Goal: Transaction & Acquisition: Purchase product/service

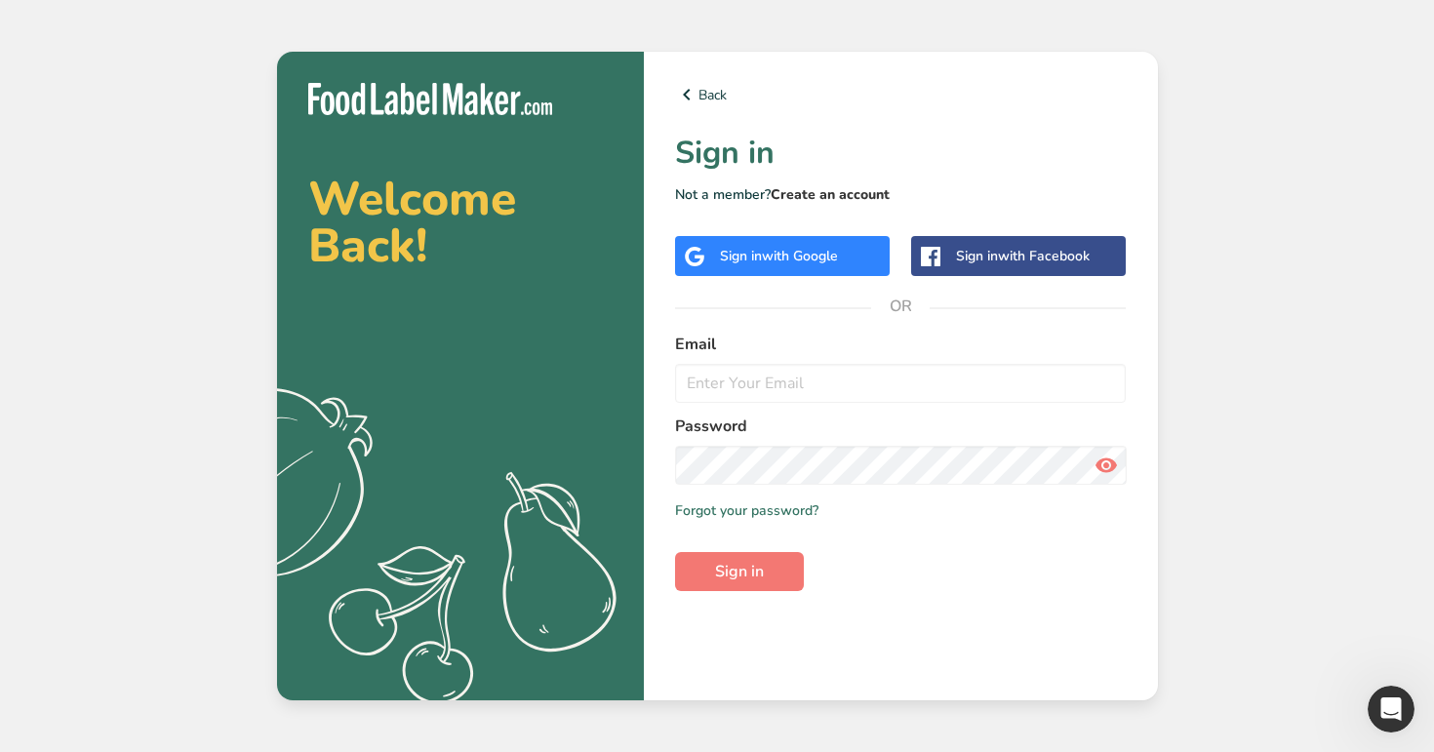
click at [811, 197] on link "Create an account" at bounding box center [829, 194] width 119 height 19
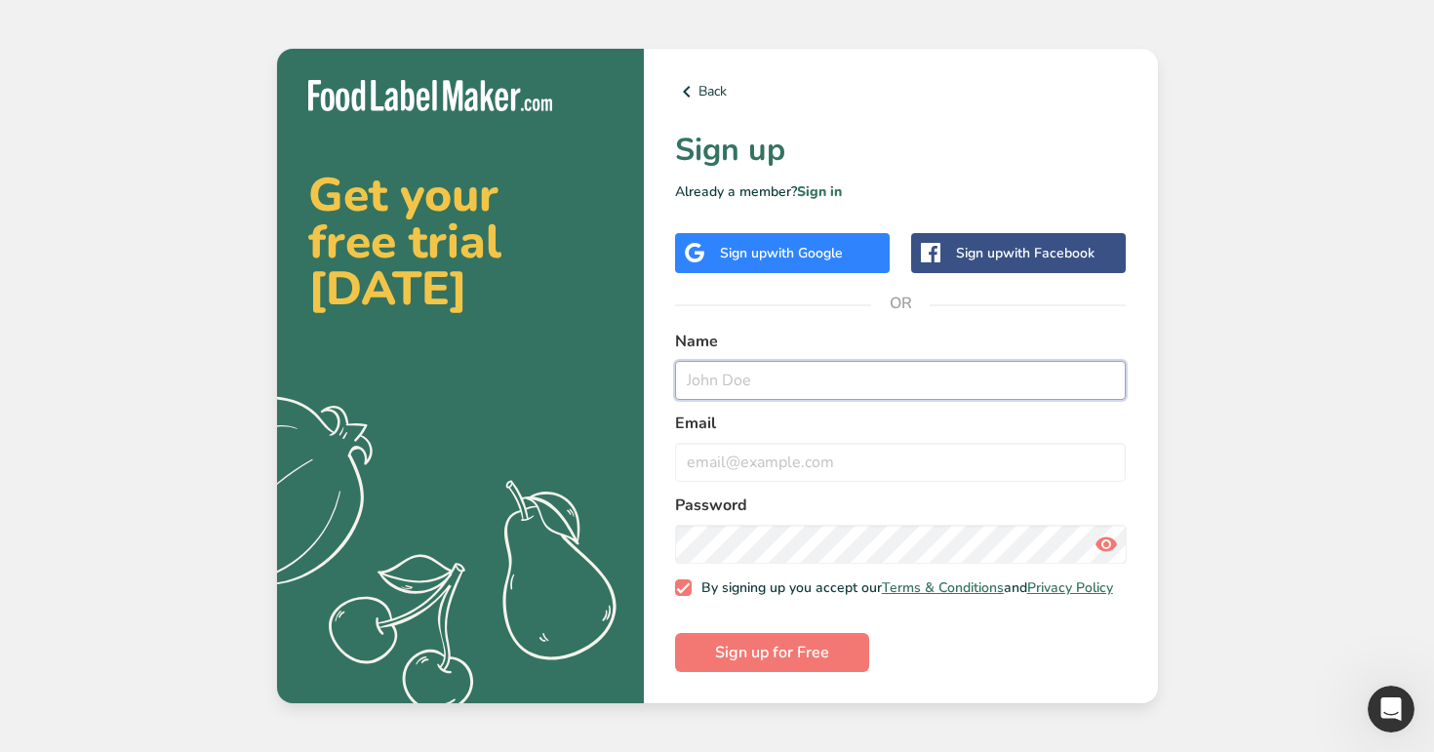
click at [752, 373] on input "text" at bounding box center [901, 380] width 452 height 39
type input "[EMAIL_ADDRESS][DOMAIN_NAME]"
click at [783, 470] on input "email" at bounding box center [901, 462] width 452 height 39
paste input "[EMAIL_ADDRESS][DOMAIN_NAME]"
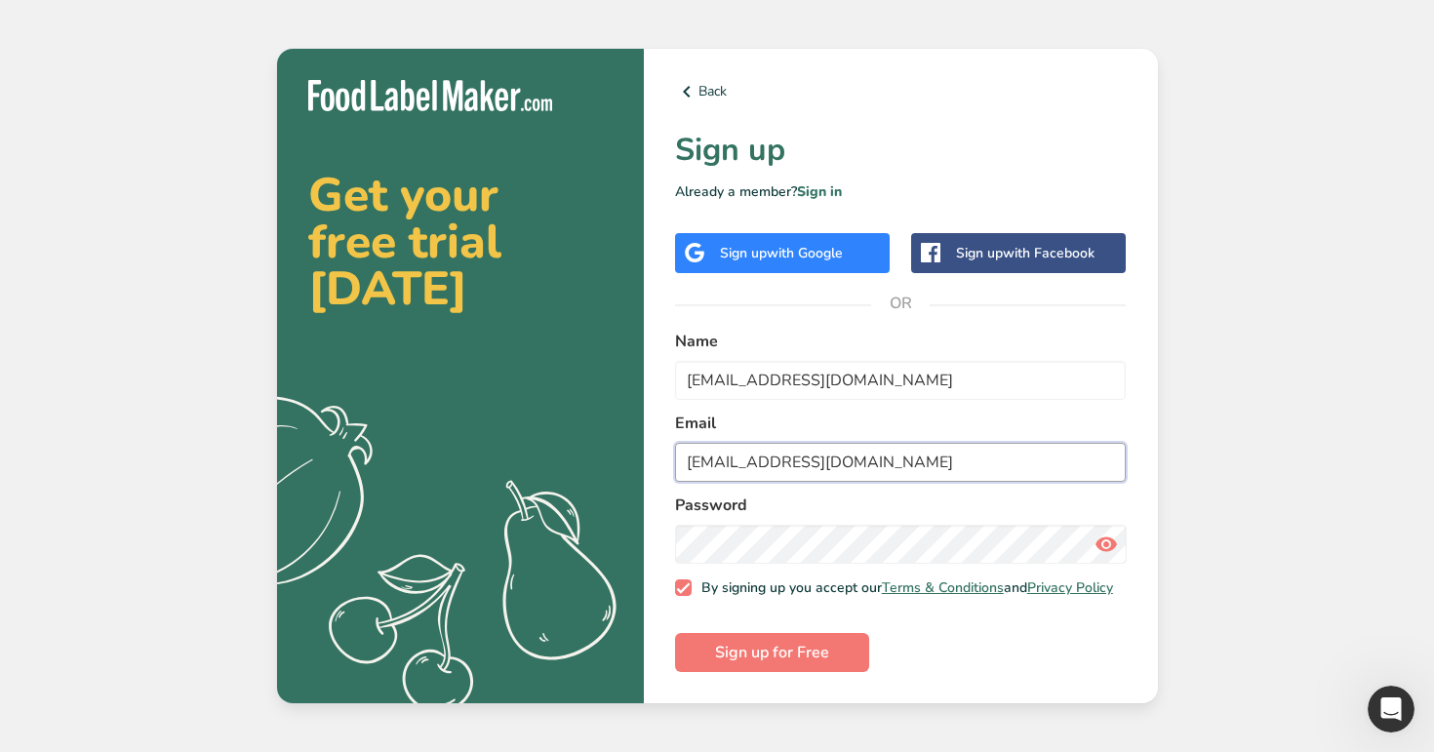
type input "[EMAIL_ADDRESS][DOMAIN_NAME]"
click at [675, 633] on button "Sign up for Free" at bounding box center [772, 652] width 194 height 39
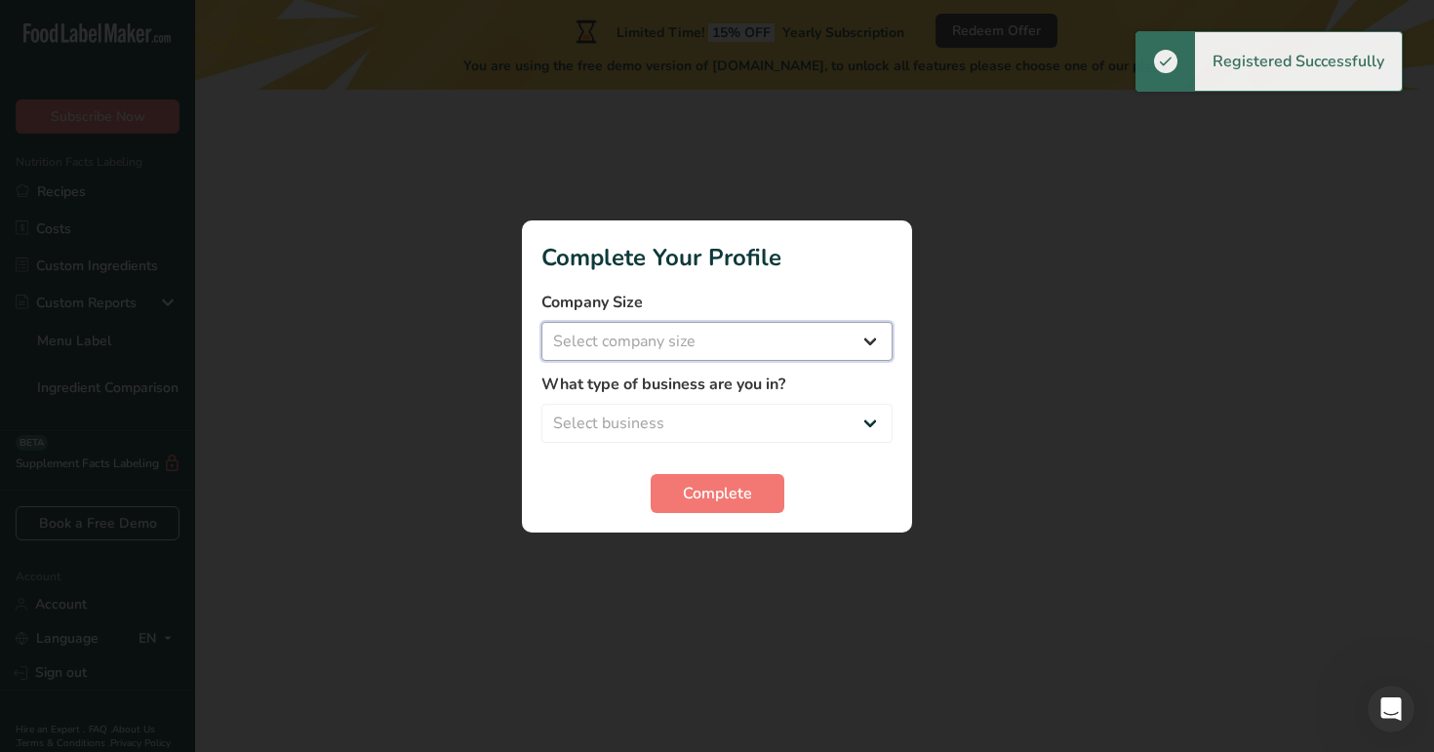
click at [659, 336] on select "Select company size Over 500 Employees test 1 1 Fewer than 10 Employees Fewer t…" at bounding box center [716, 341] width 351 height 39
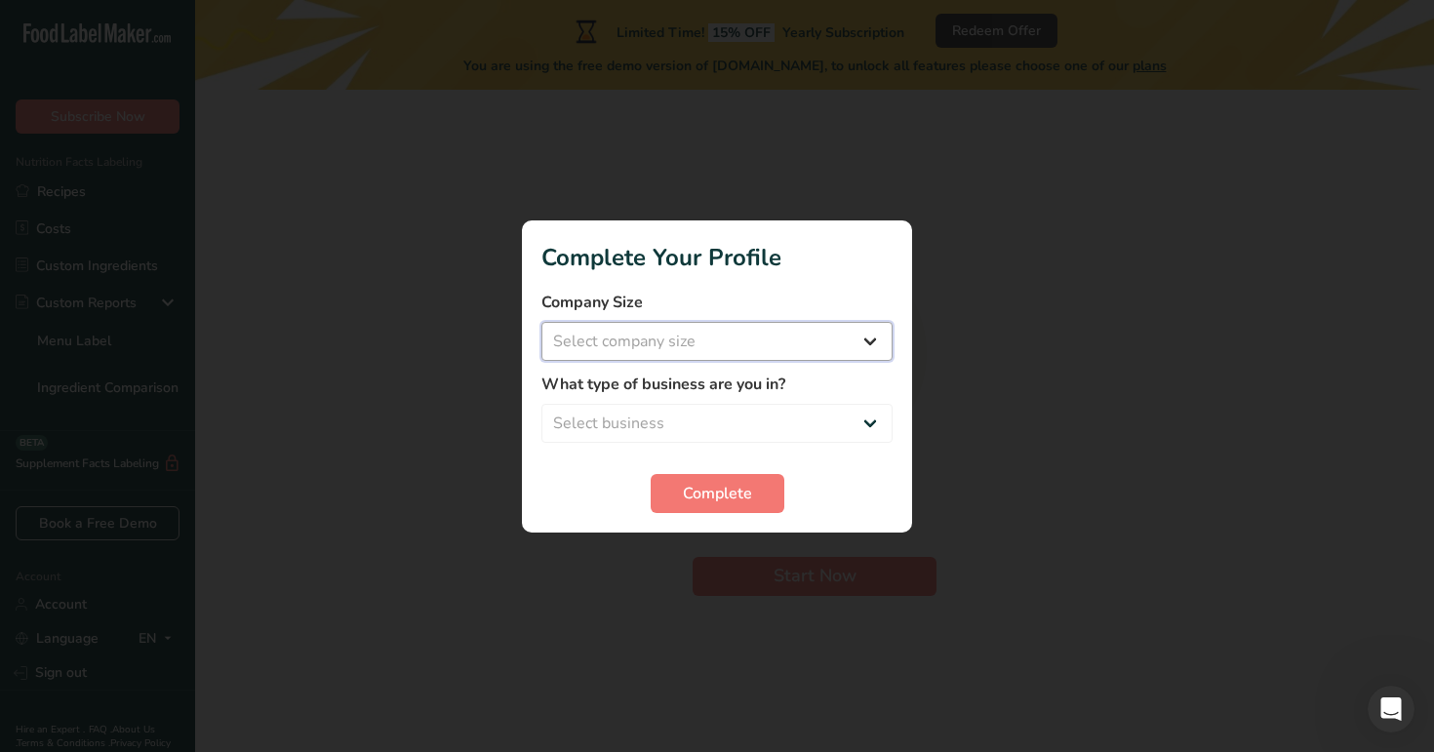
select select "20"
click at [724, 425] on select "Select business Packaged Food Manufacturer Restaurant & Cafe Bakery Meal Plans …" at bounding box center [716, 423] width 351 height 39
select select "5"
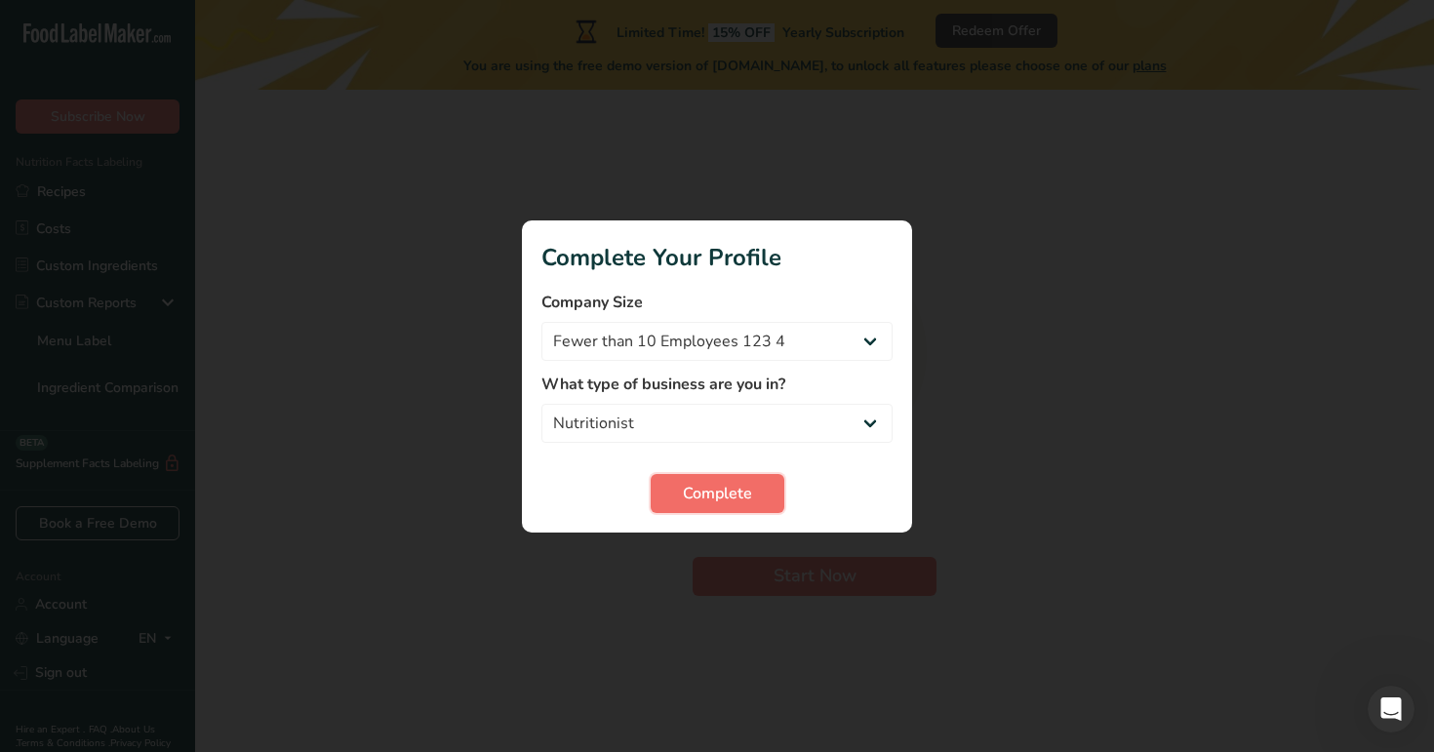
click at [704, 497] on span "Complete" at bounding box center [717, 493] width 69 height 23
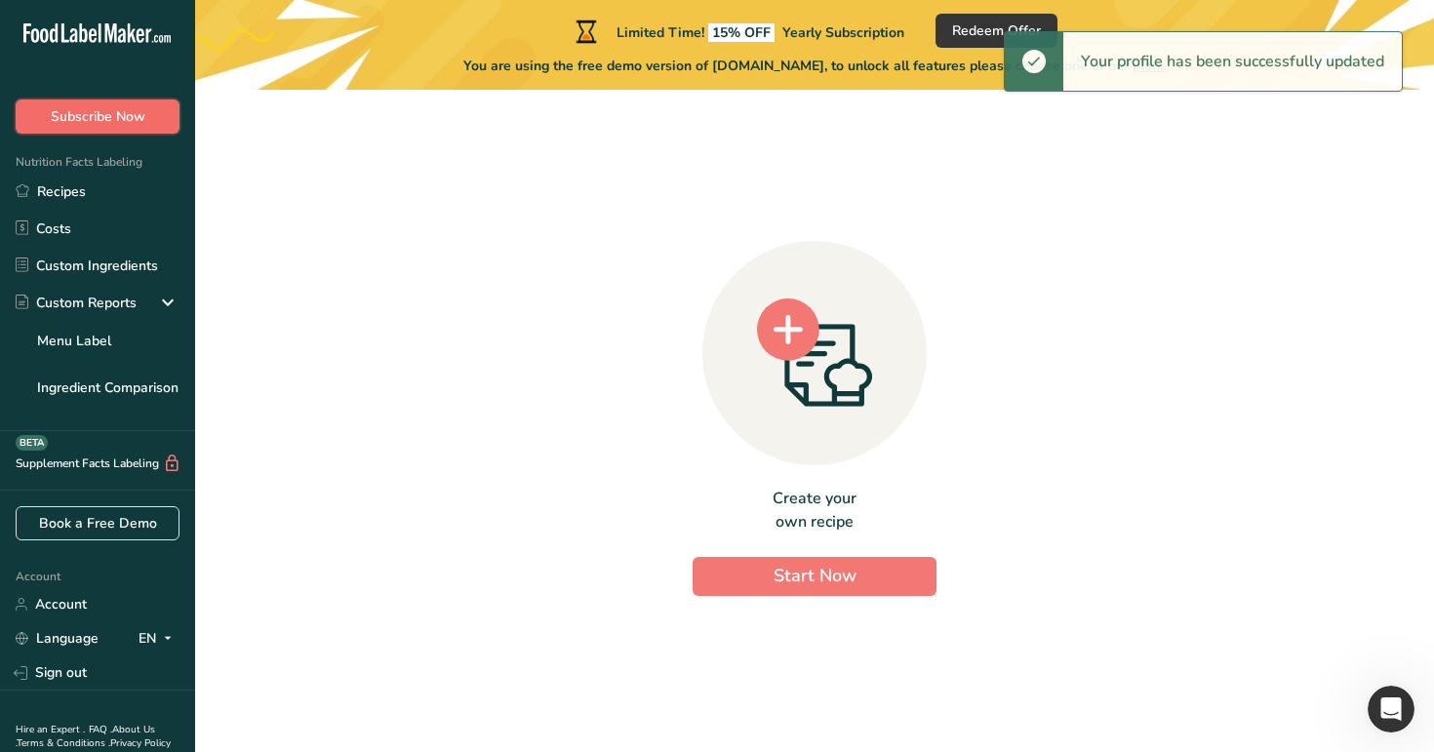
click at [80, 127] on button "Subscribe Now" at bounding box center [98, 116] width 164 height 34
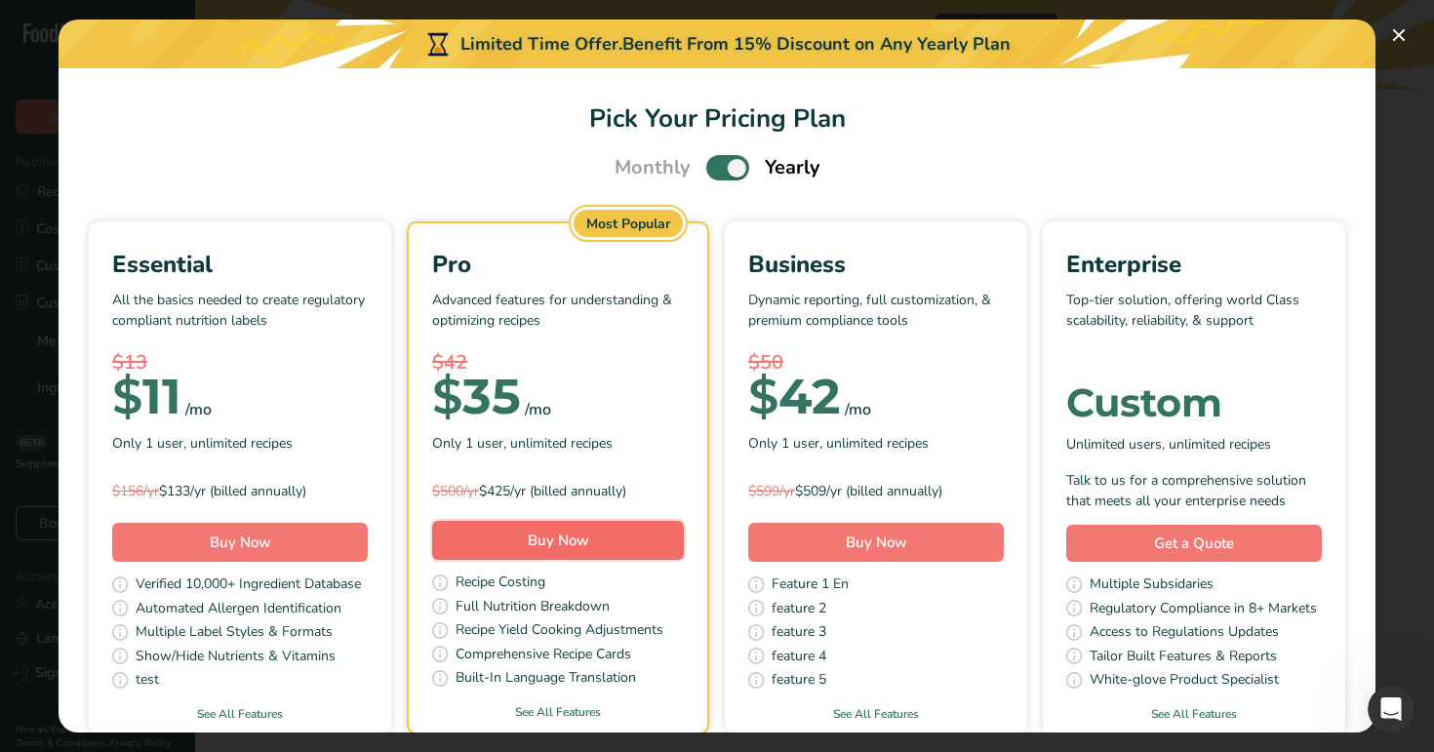
click at [542, 553] on button "Buy Now" at bounding box center [558, 540] width 252 height 39
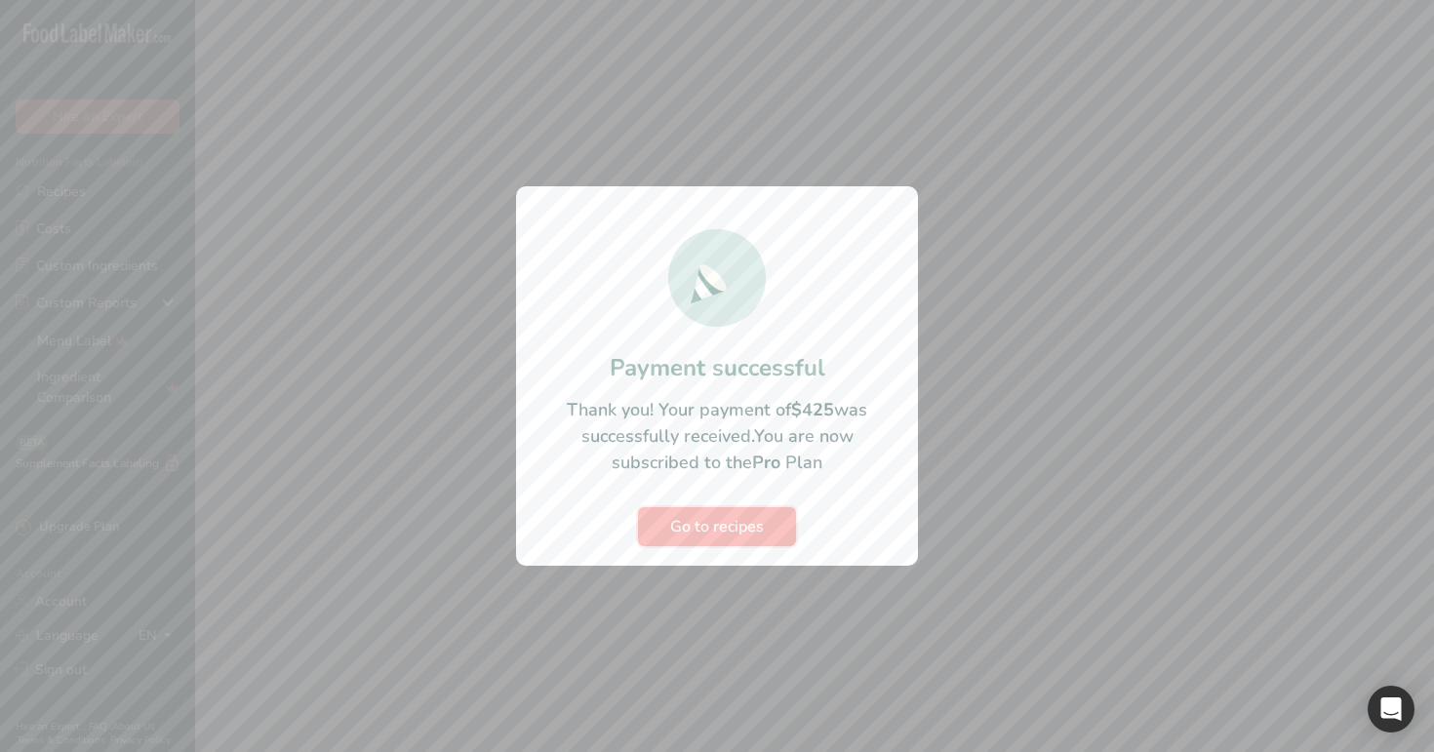
click at [736, 521] on span "Go to recipes" at bounding box center [717, 526] width 94 height 23
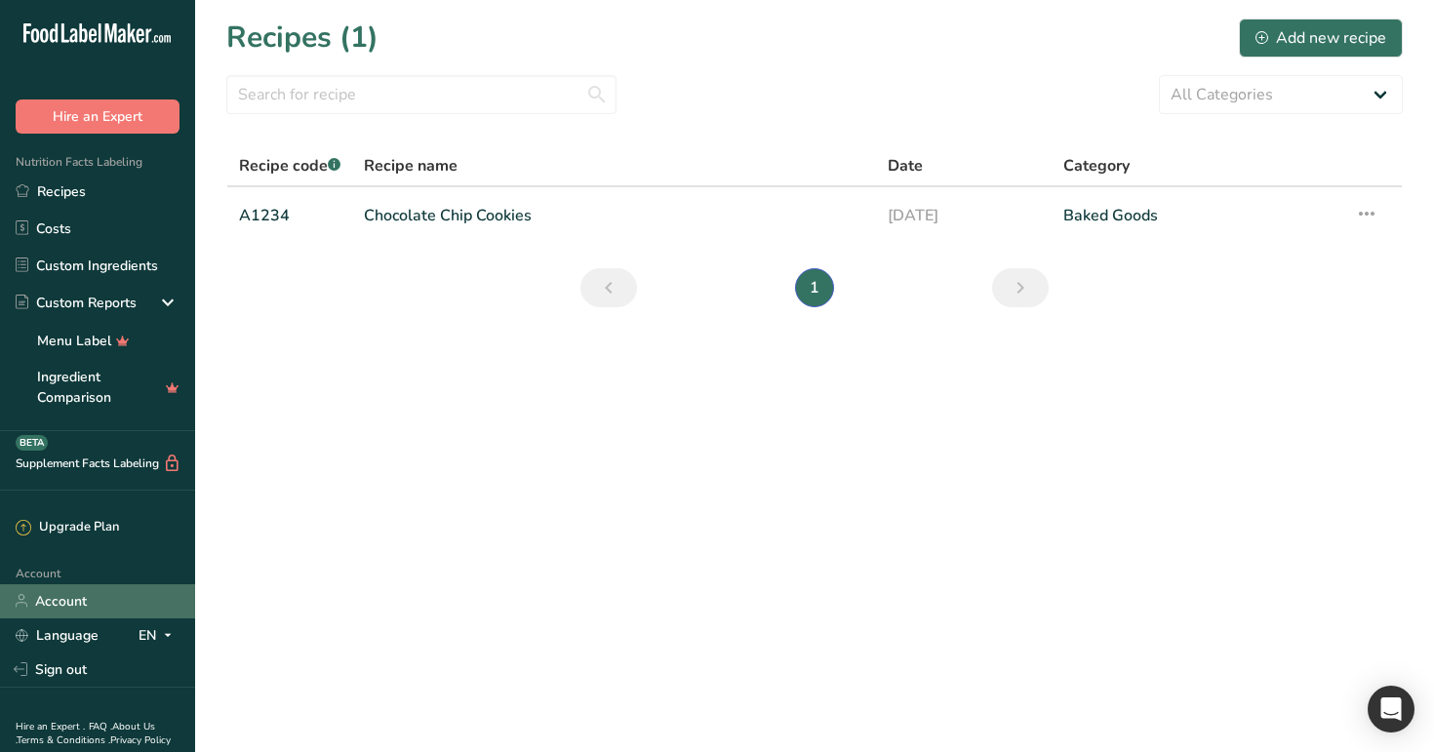
click at [138, 600] on link "Account" at bounding box center [97, 601] width 195 height 34
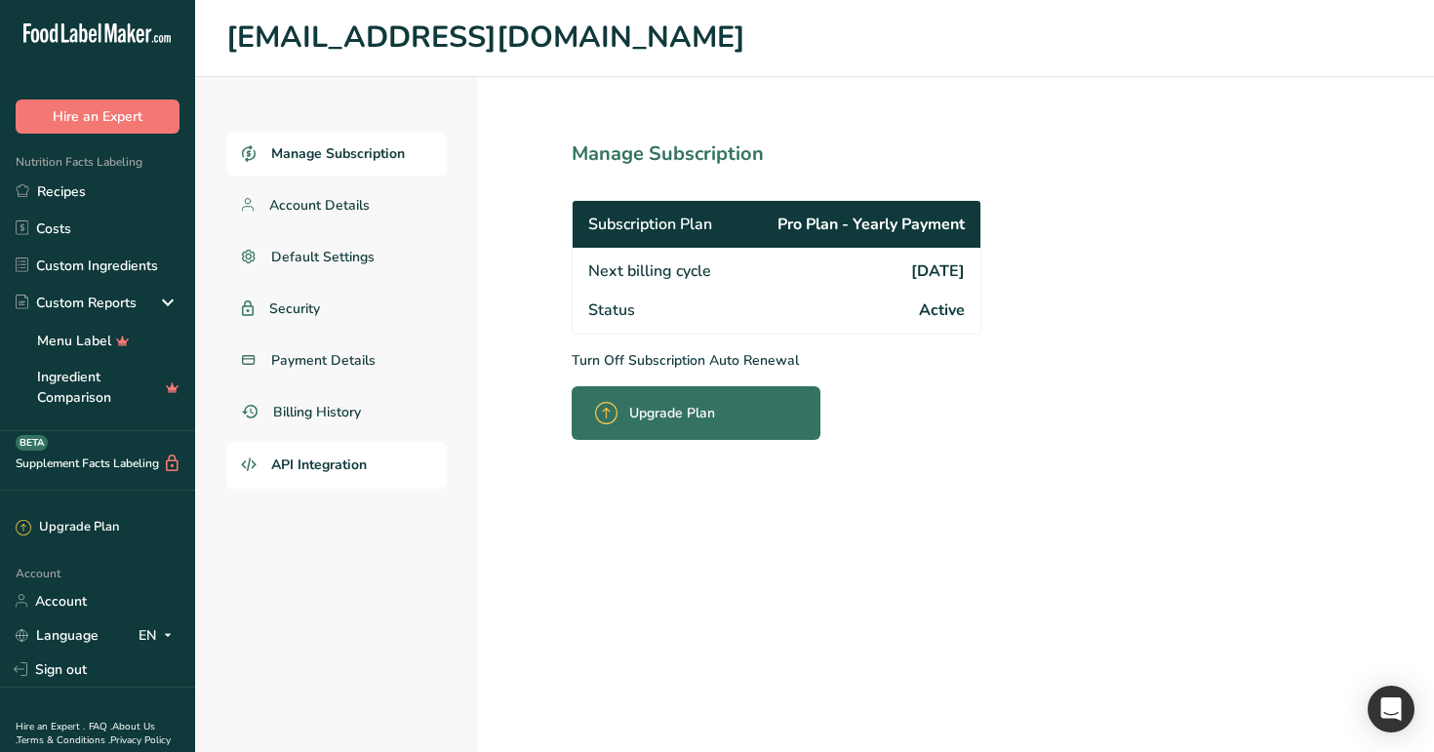
click at [300, 477] on link "API Integration" at bounding box center [336, 465] width 220 height 47
click at [317, 404] on span "Billing History" at bounding box center [318, 412] width 91 height 20
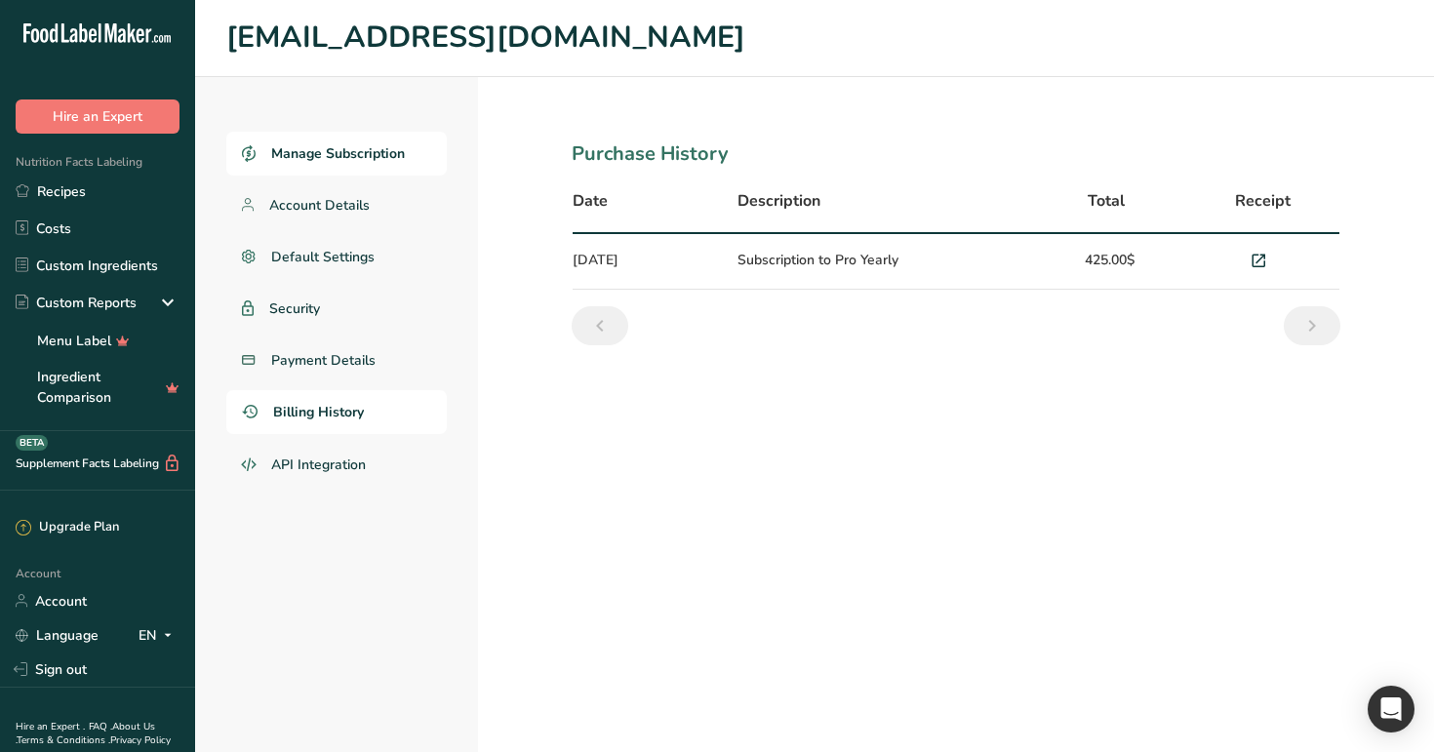
click at [350, 160] on span "Manage Subscription" at bounding box center [338, 153] width 134 height 20
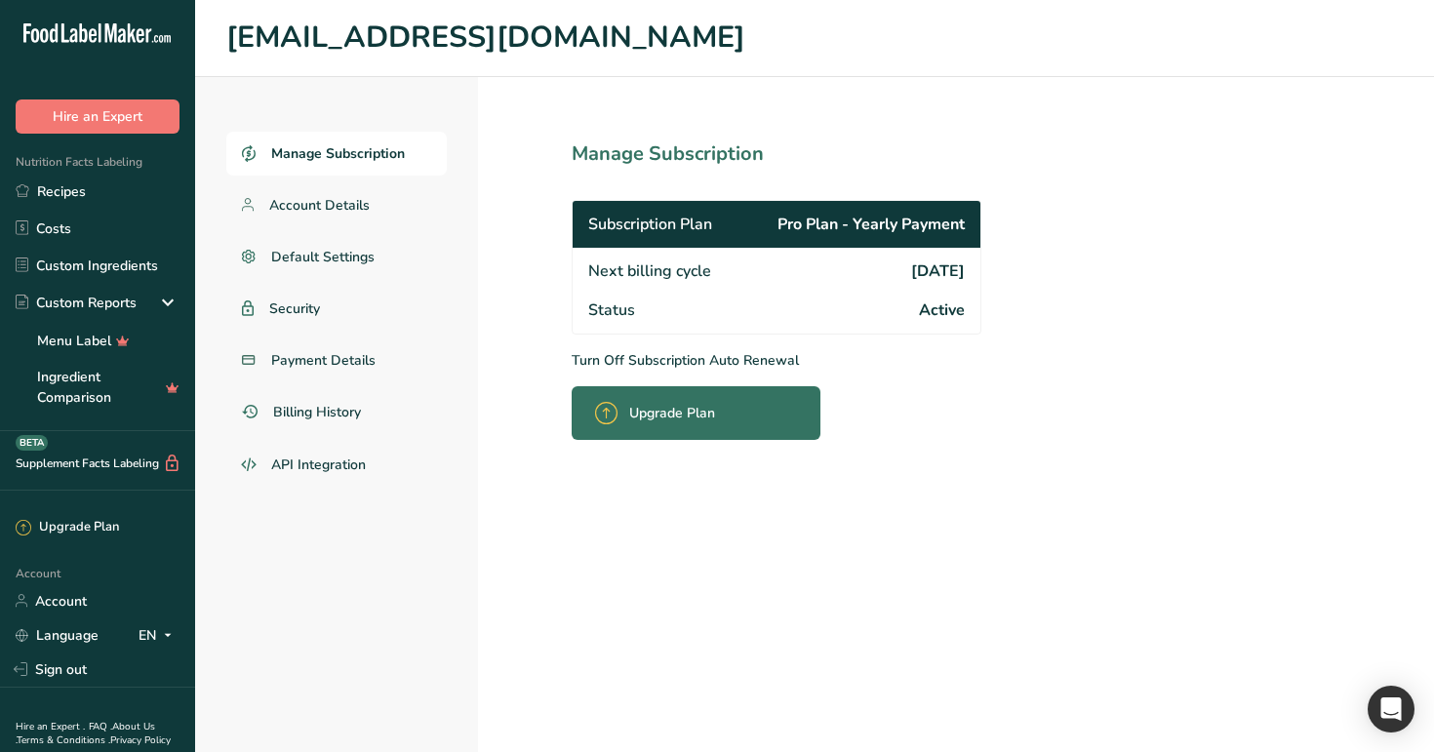
click at [690, 363] on p "Turn Off Subscription Auto Renewal" at bounding box center [818, 360] width 495 height 20
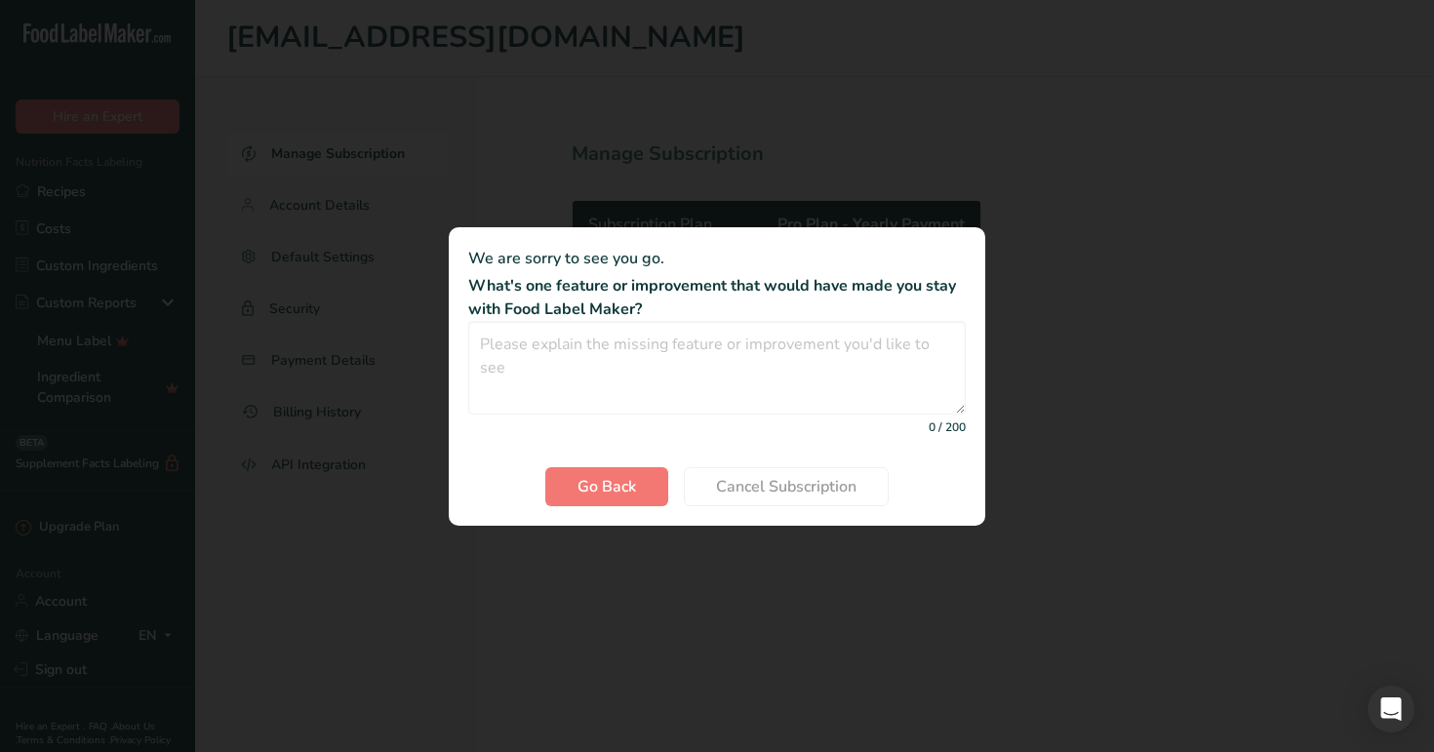
click at [690, 363] on textarea "Cancel subscription modal" at bounding box center [716, 368] width 497 height 94
click at [650, 354] on textarea "Cancel subscription modal" at bounding box center [716, 368] width 497 height 94
type textarea "m"
click at [785, 497] on button "Cancel Subscription" at bounding box center [786, 486] width 205 height 39
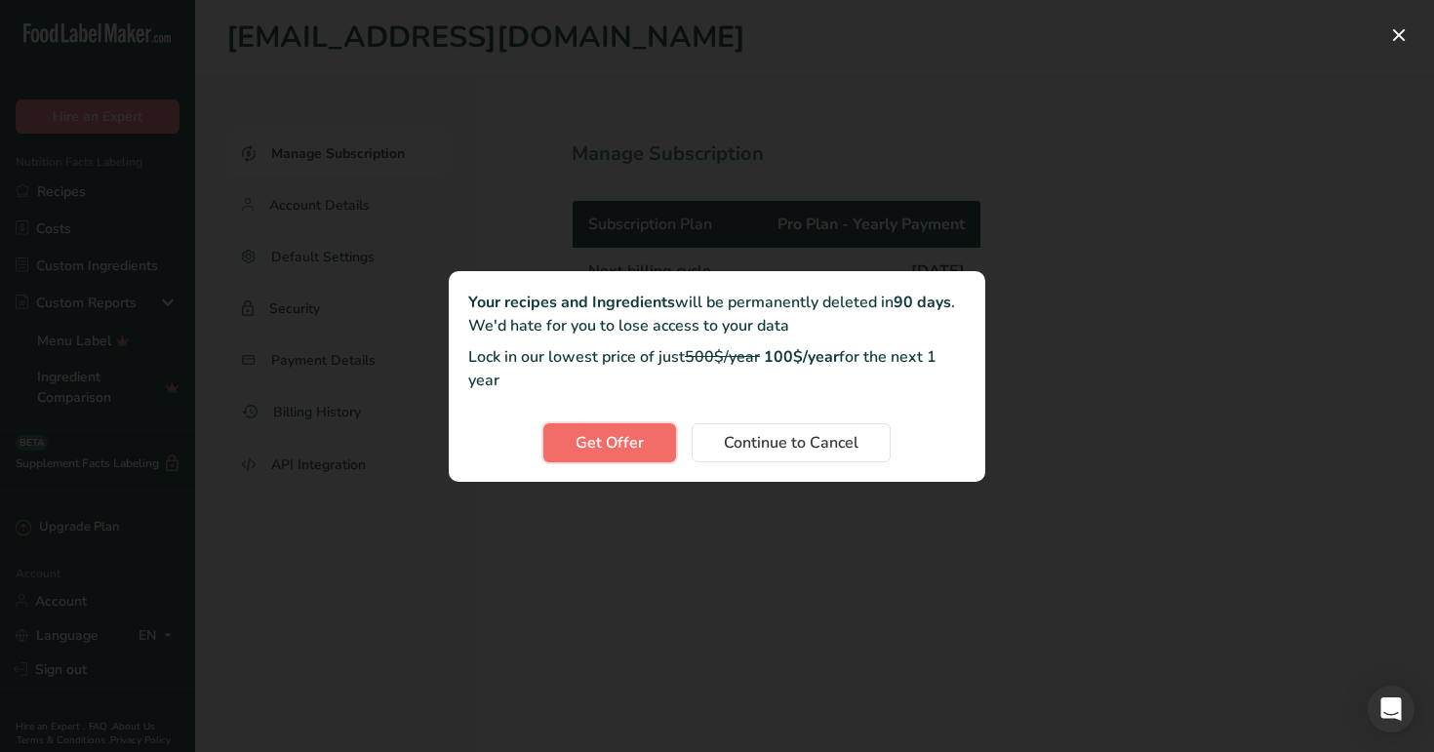
click at [615, 427] on button "Get Offer" at bounding box center [609, 442] width 133 height 39
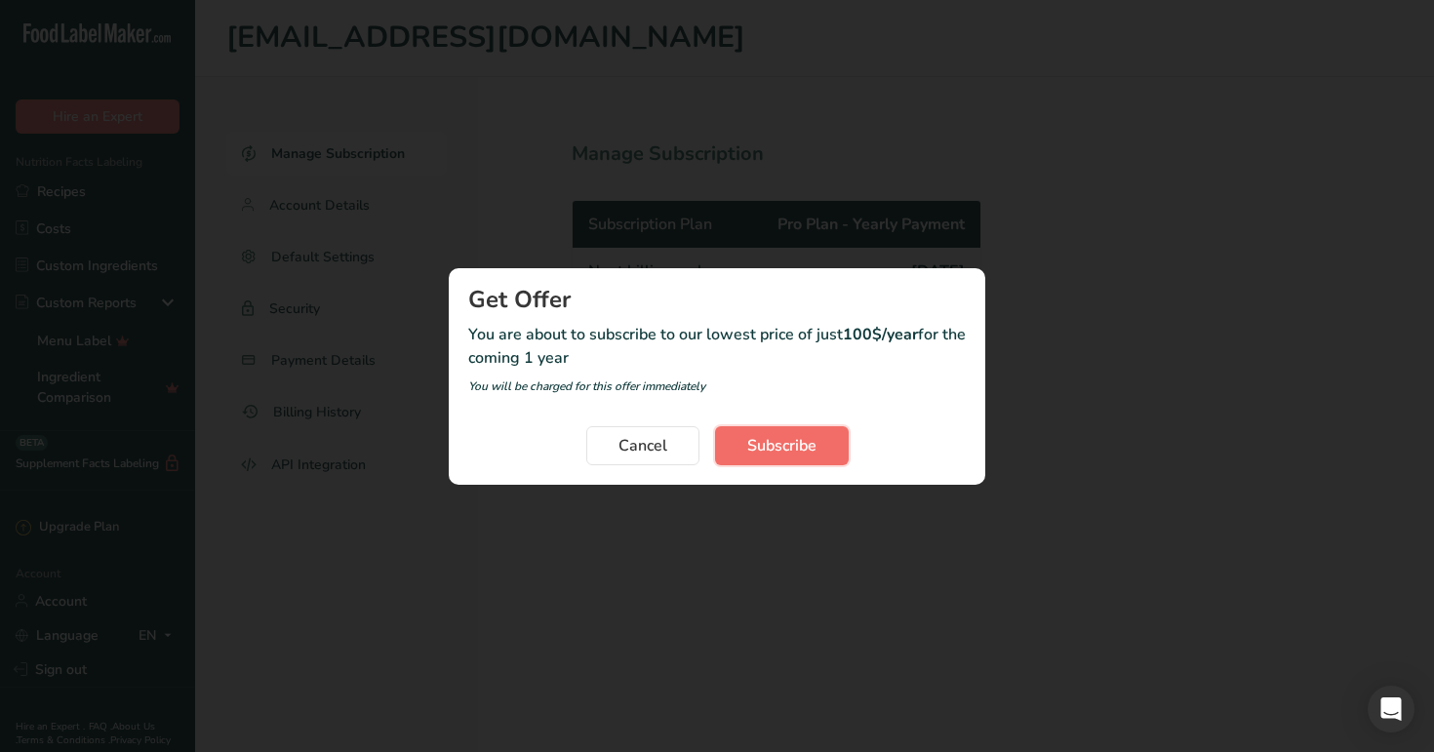
click at [799, 453] on span "Subscribe" at bounding box center [781, 445] width 69 height 23
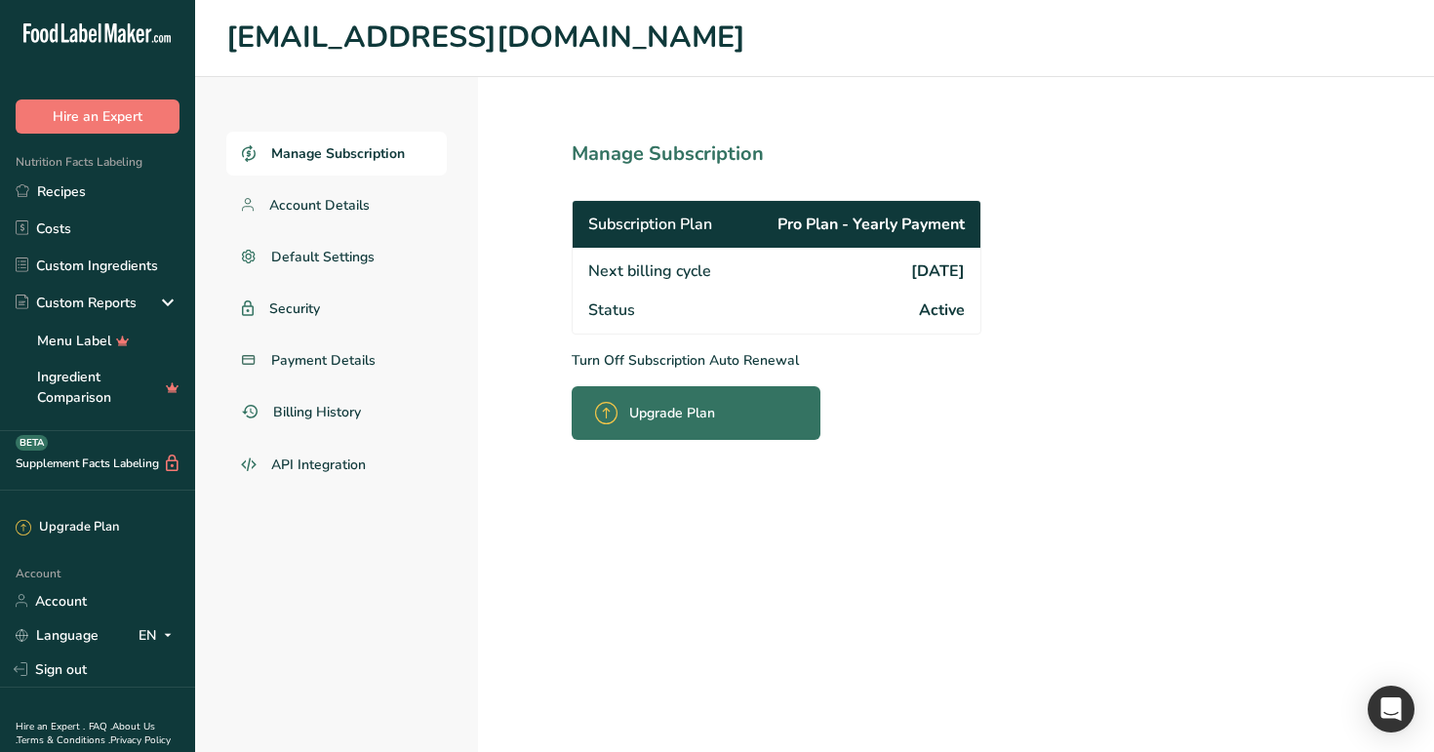
click at [661, 357] on p "Turn Off Subscription Auto Renewal" at bounding box center [818, 360] width 495 height 20
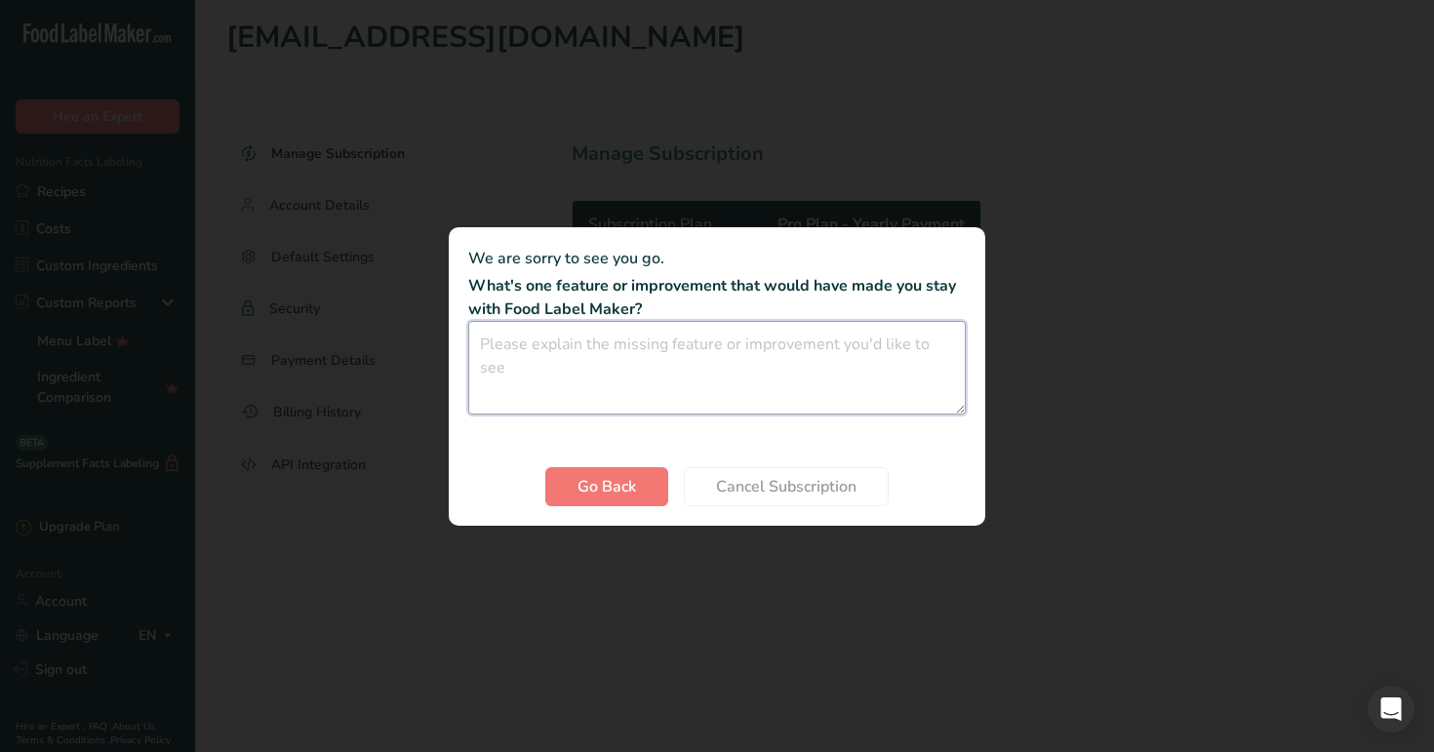
click at [692, 372] on textarea "Cancel subscription modal" at bounding box center [716, 368] width 497 height 94
type textarea "m"
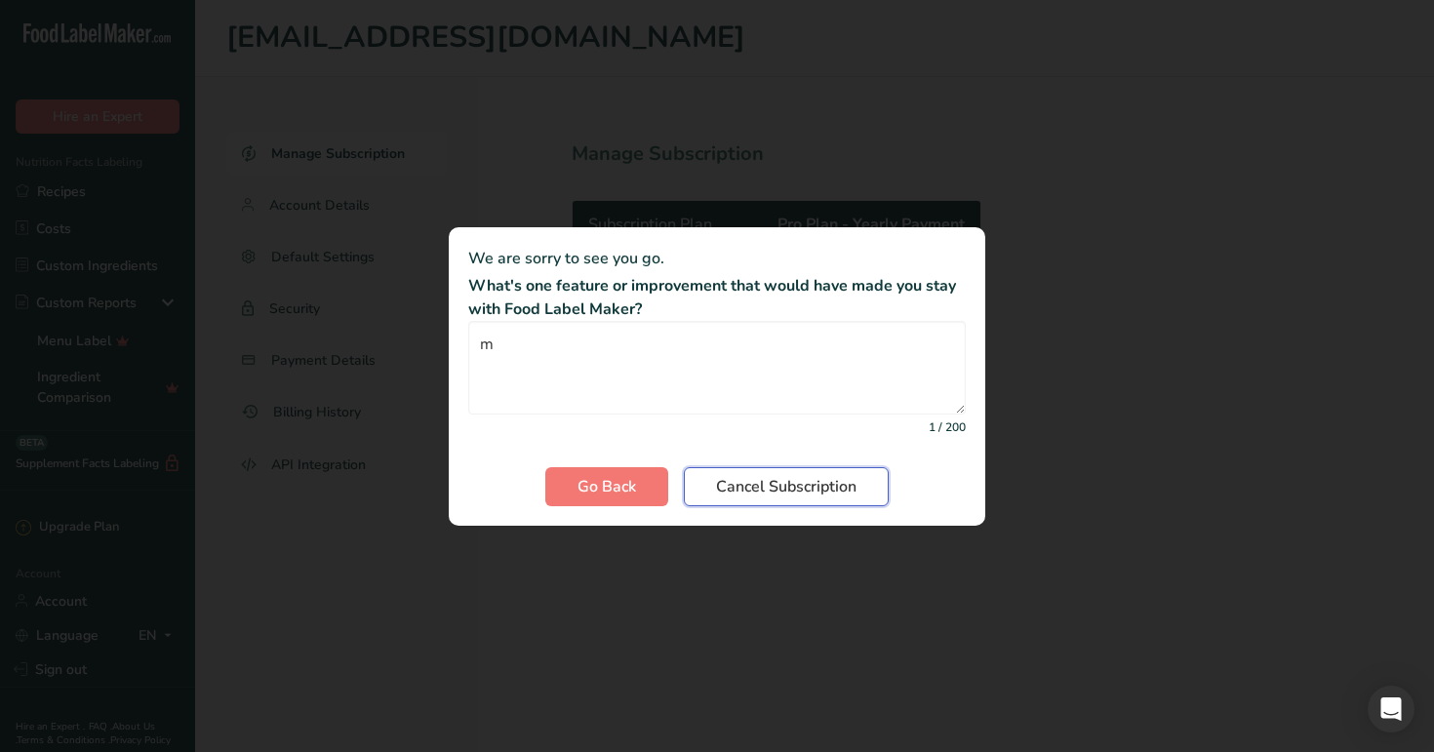
click at [804, 485] on span "Cancel Subscription" at bounding box center [786, 486] width 140 height 23
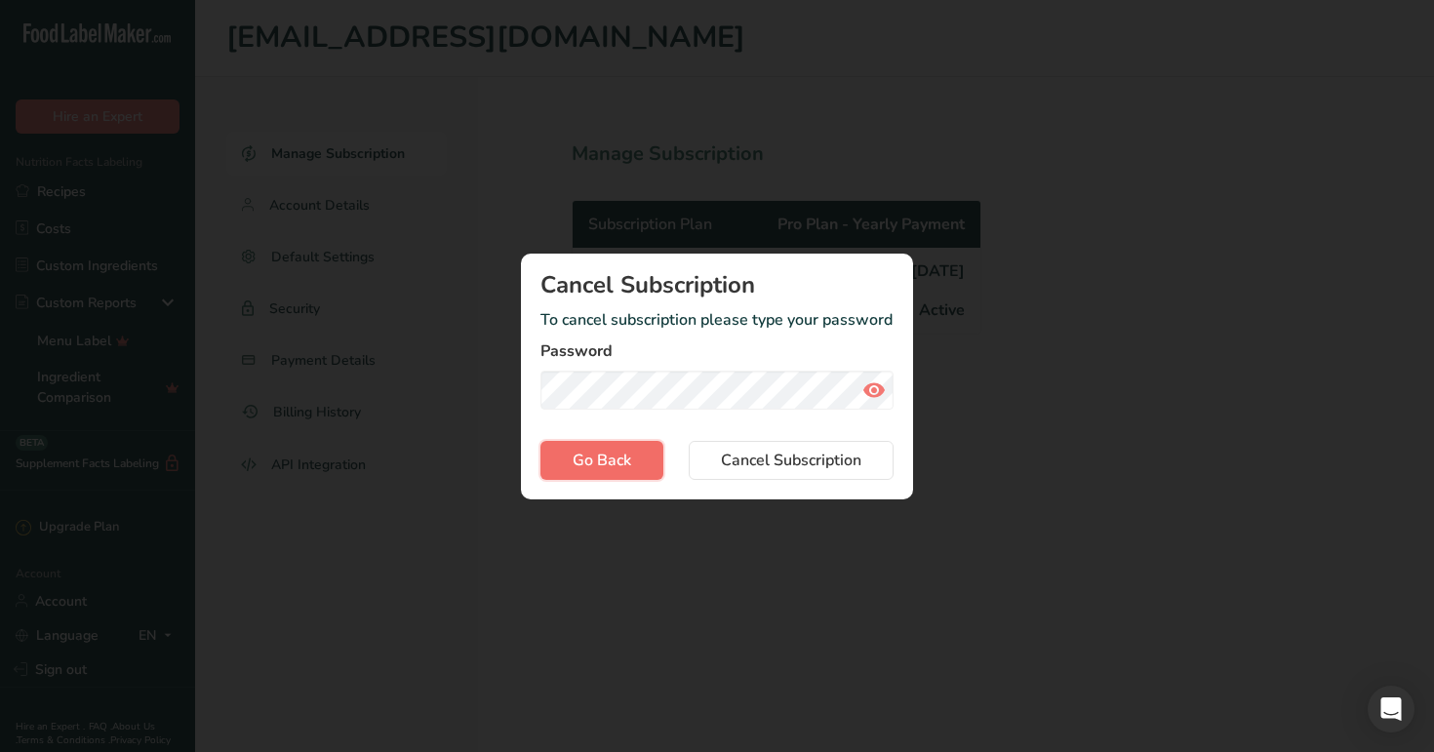
click at [599, 451] on span "Go Back" at bounding box center [601, 460] width 59 height 23
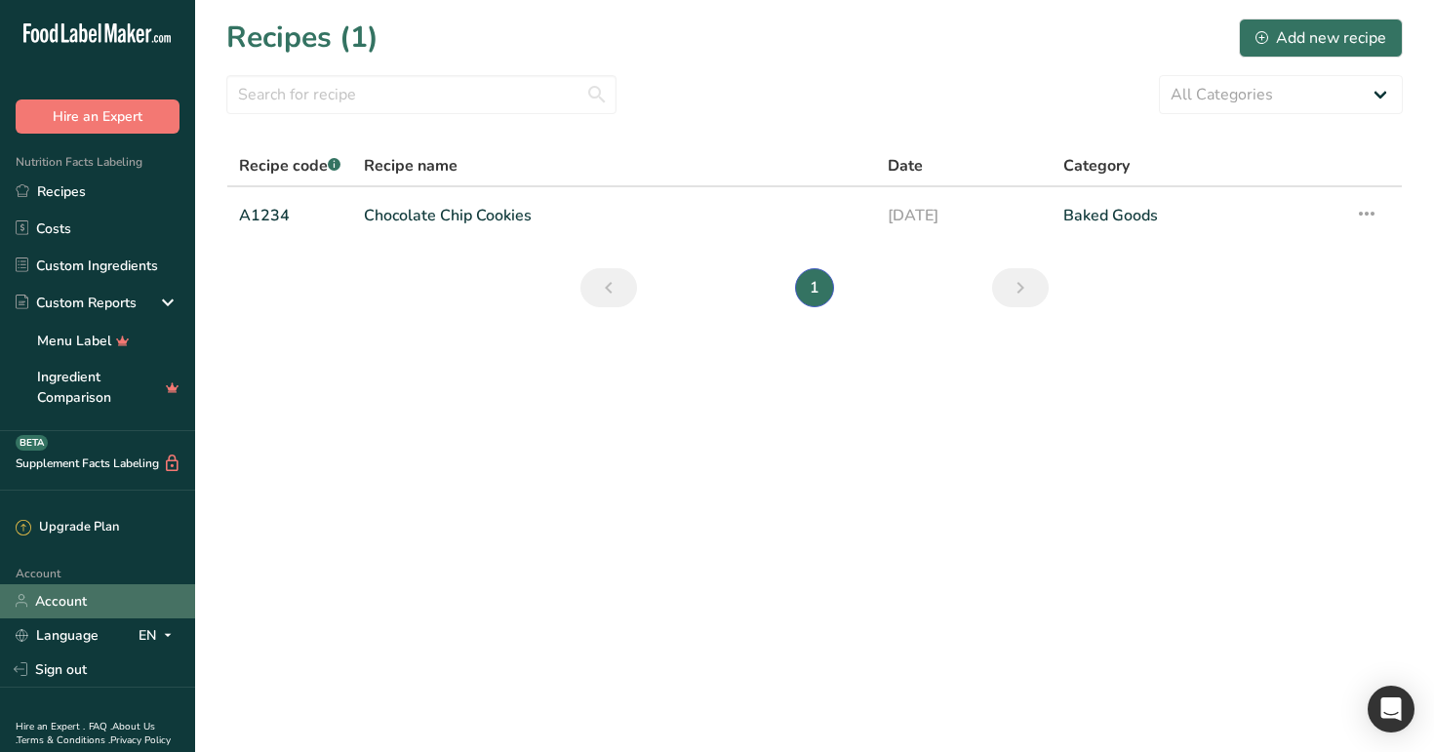
click at [134, 606] on link "Account" at bounding box center [97, 601] width 195 height 34
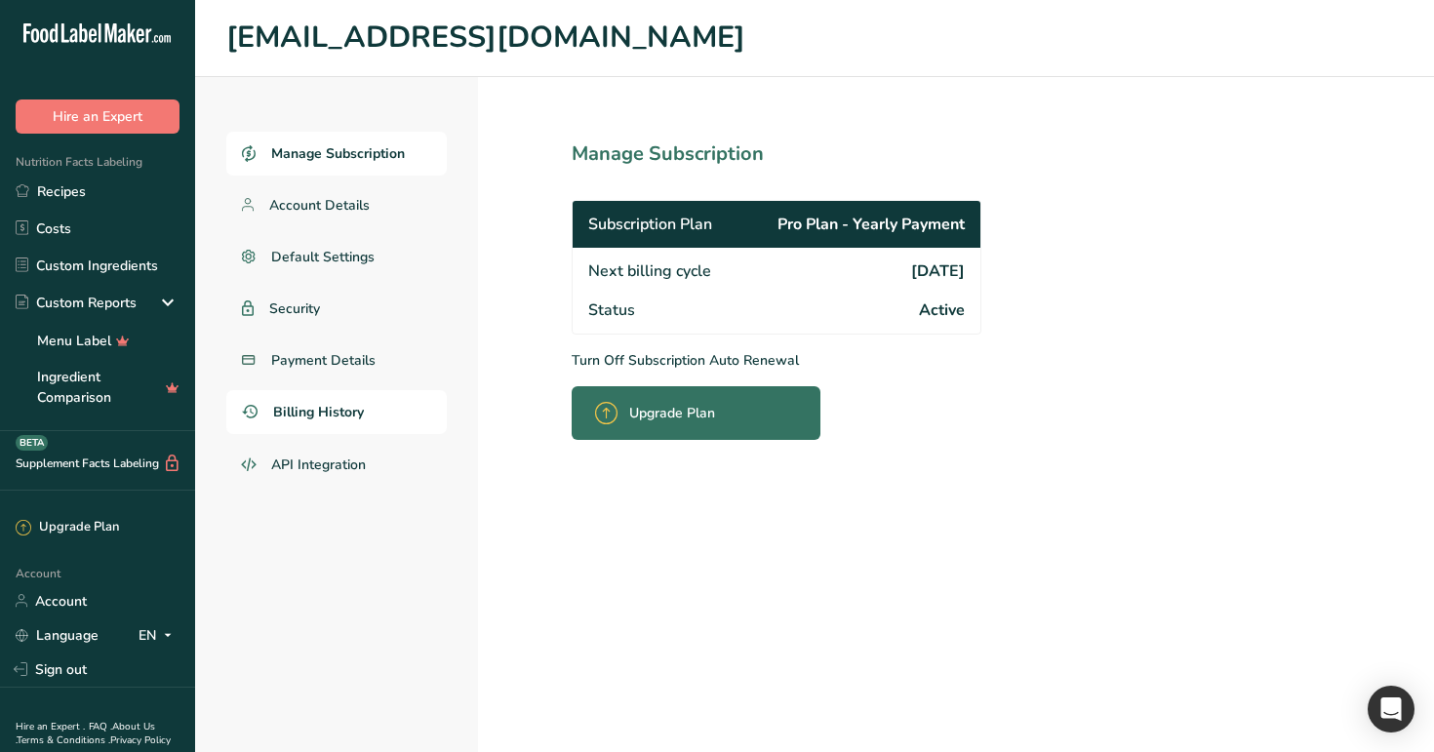
click at [340, 422] on link "Billing History" at bounding box center [336, 412] width 220 height 44
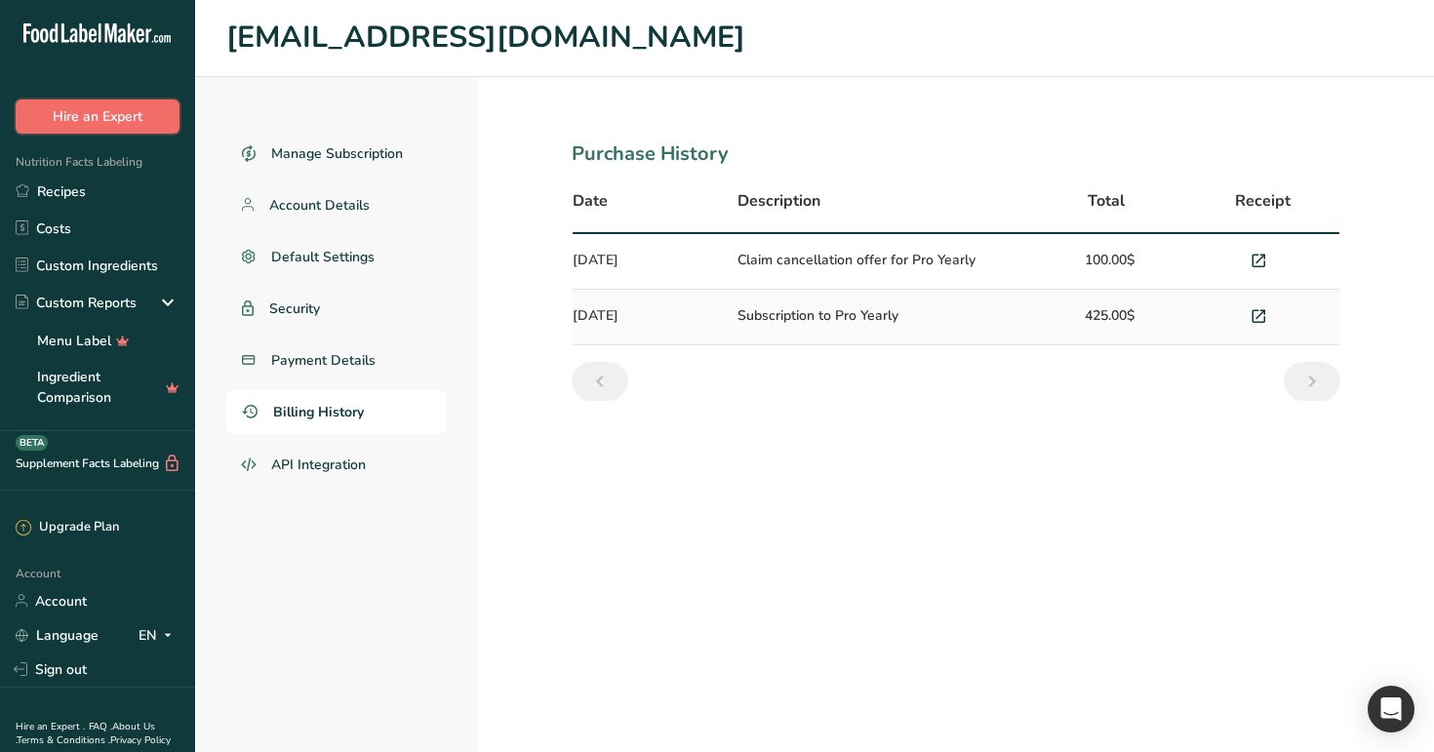
click at [97, 113] on button "Hire an Expert" at bounding box center [98, 116] width 164 height 34
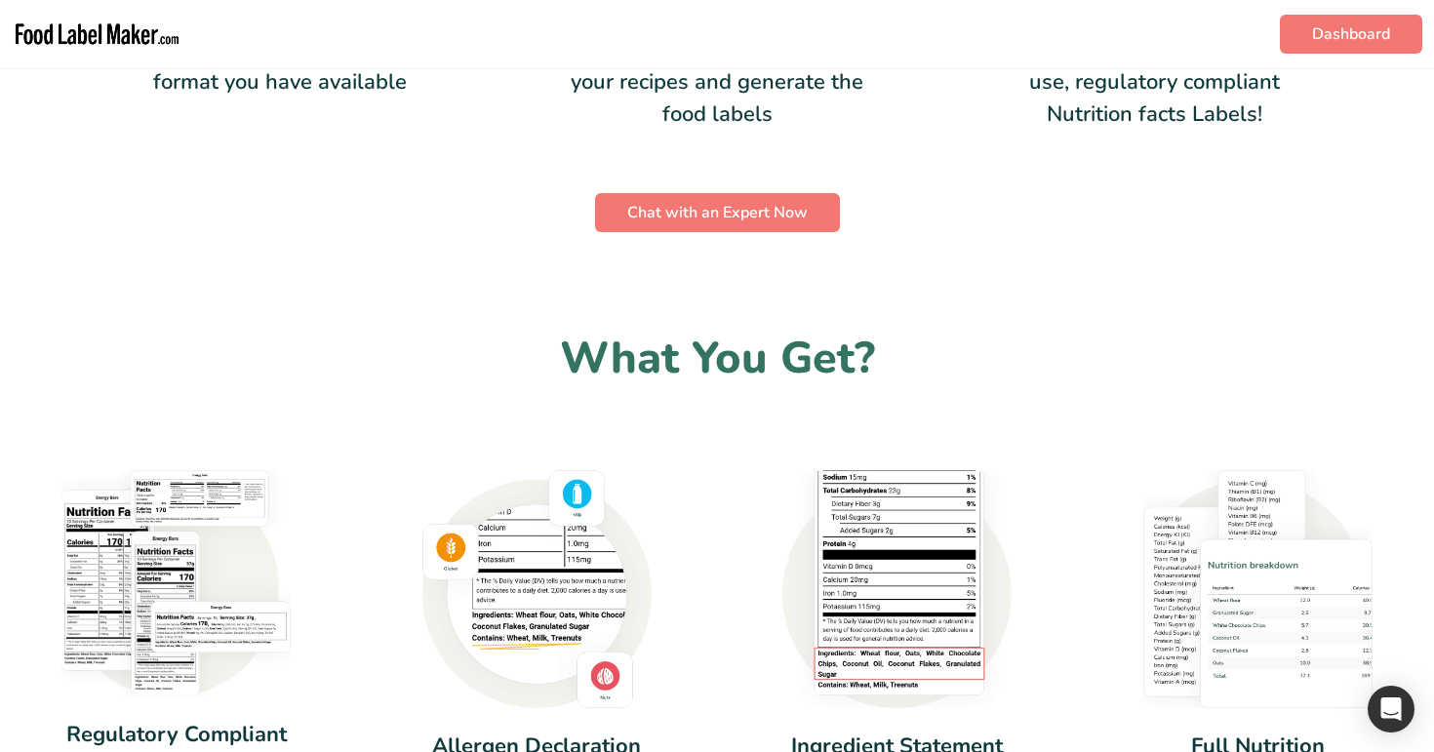
scroll to position [1455, 0]
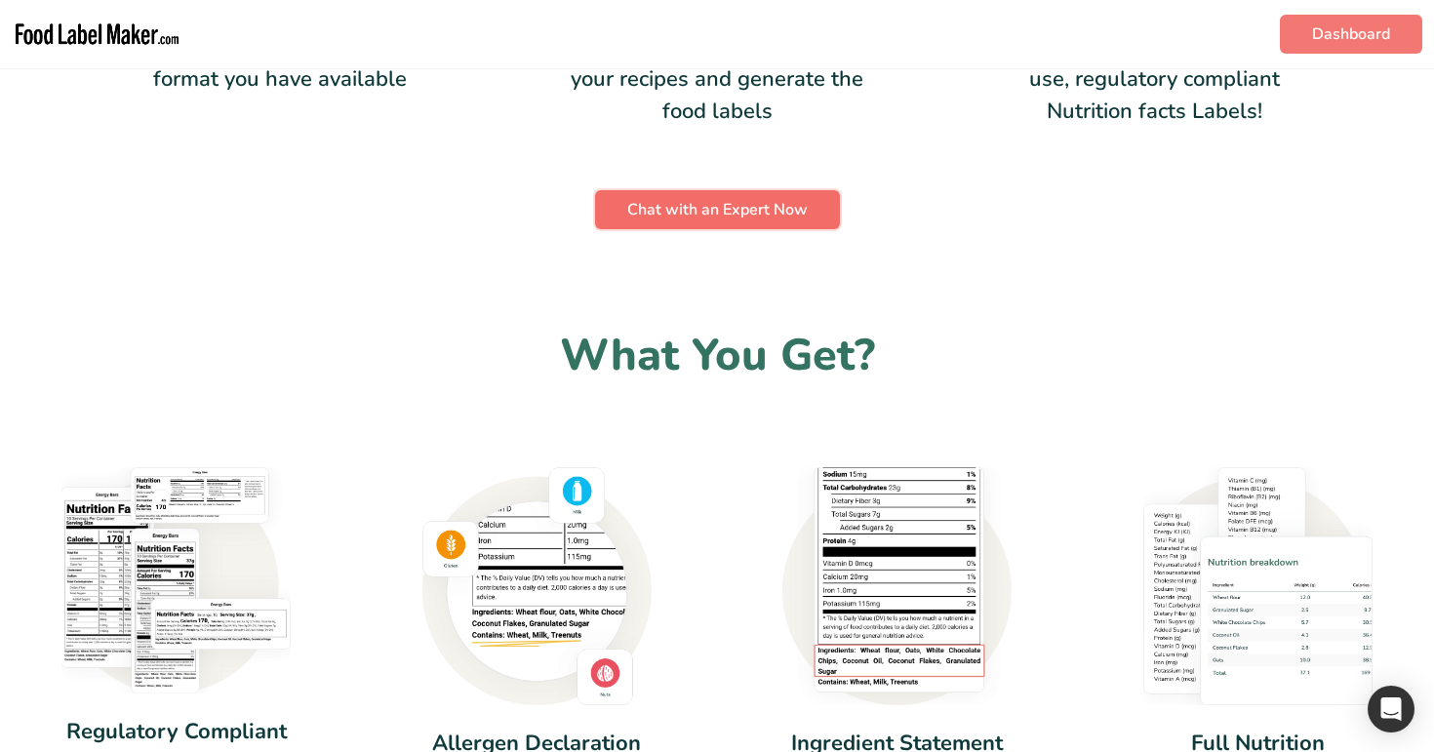
click at [729, 206] on span "Chat with an Expert Now" at bounding box center [717, 209] width 180 height 23
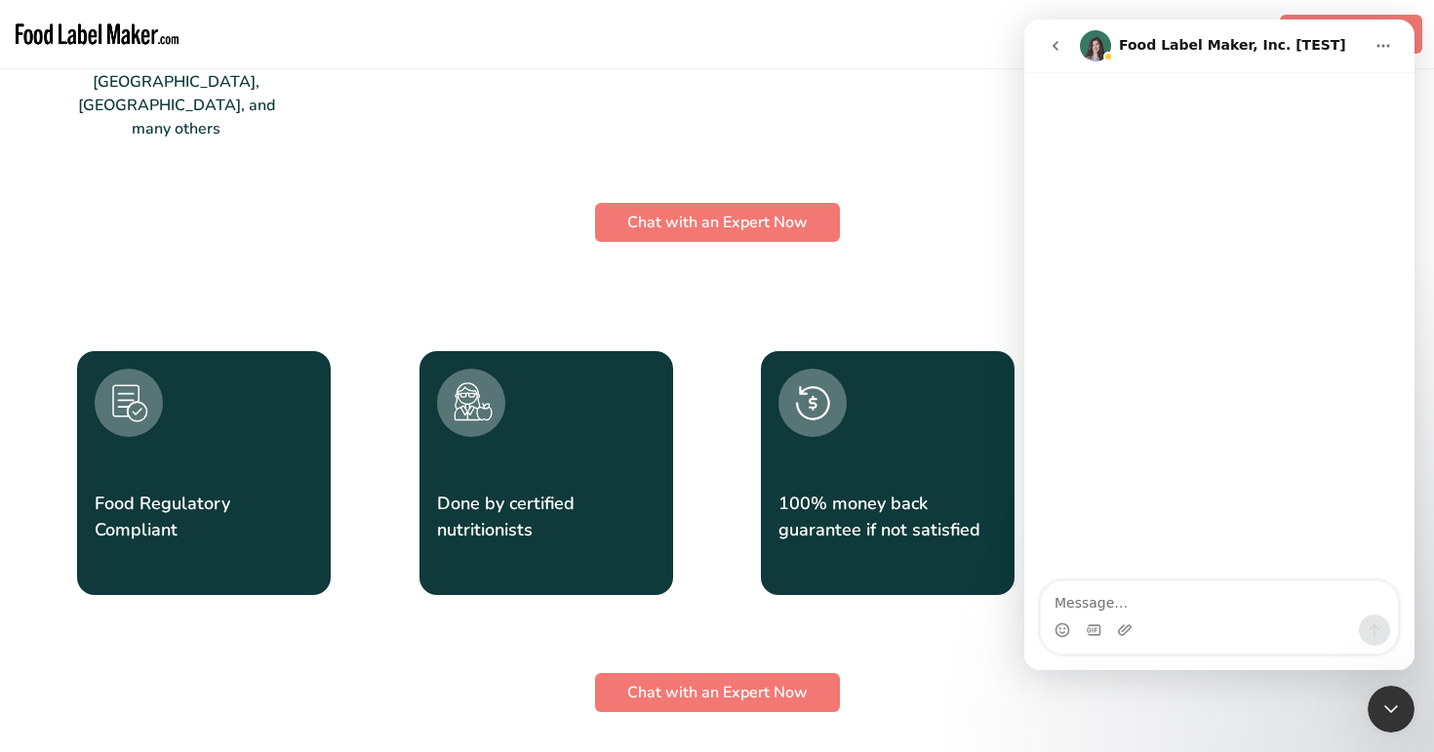
scroll to position [2330, 0]
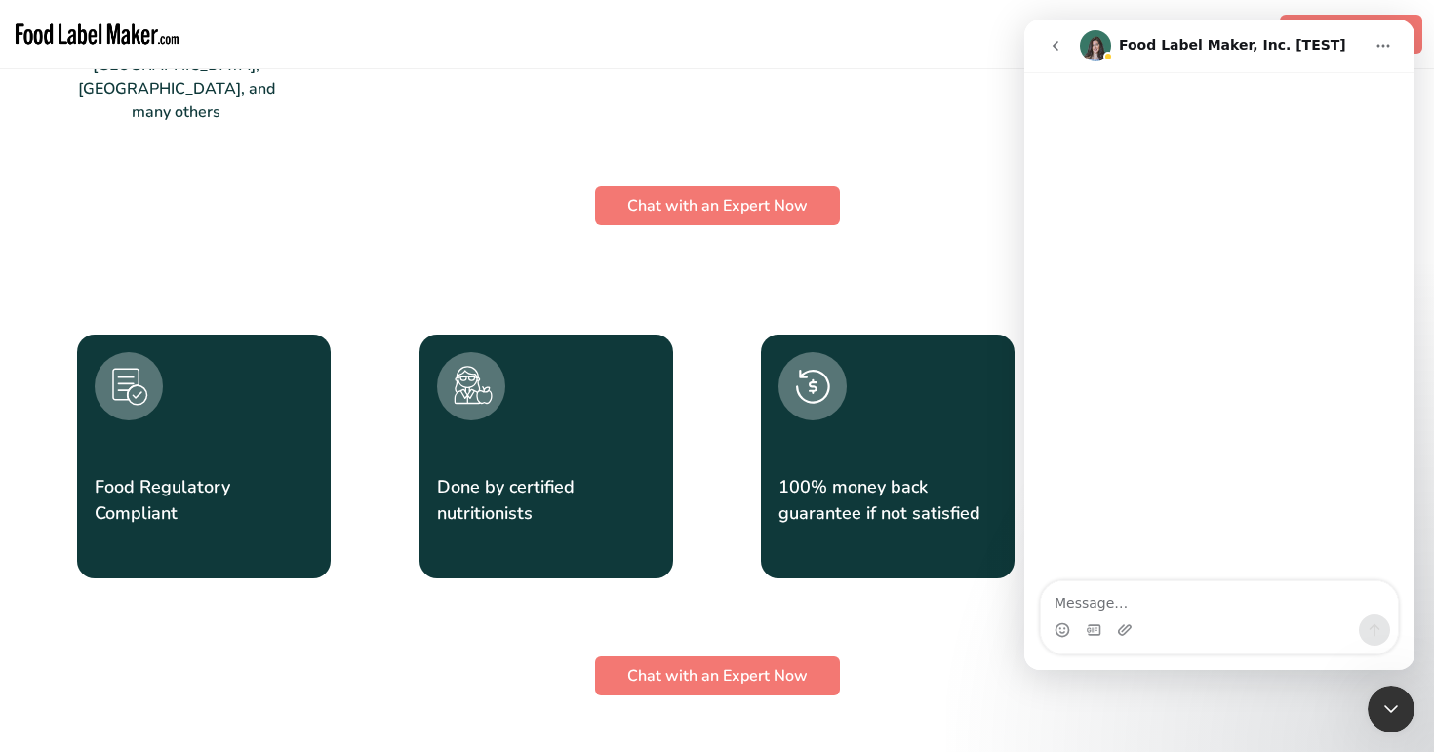
click at [1399, 694] on div "Close Intercom Messenger" at bounding box center [1390, 709] width 47 height 47
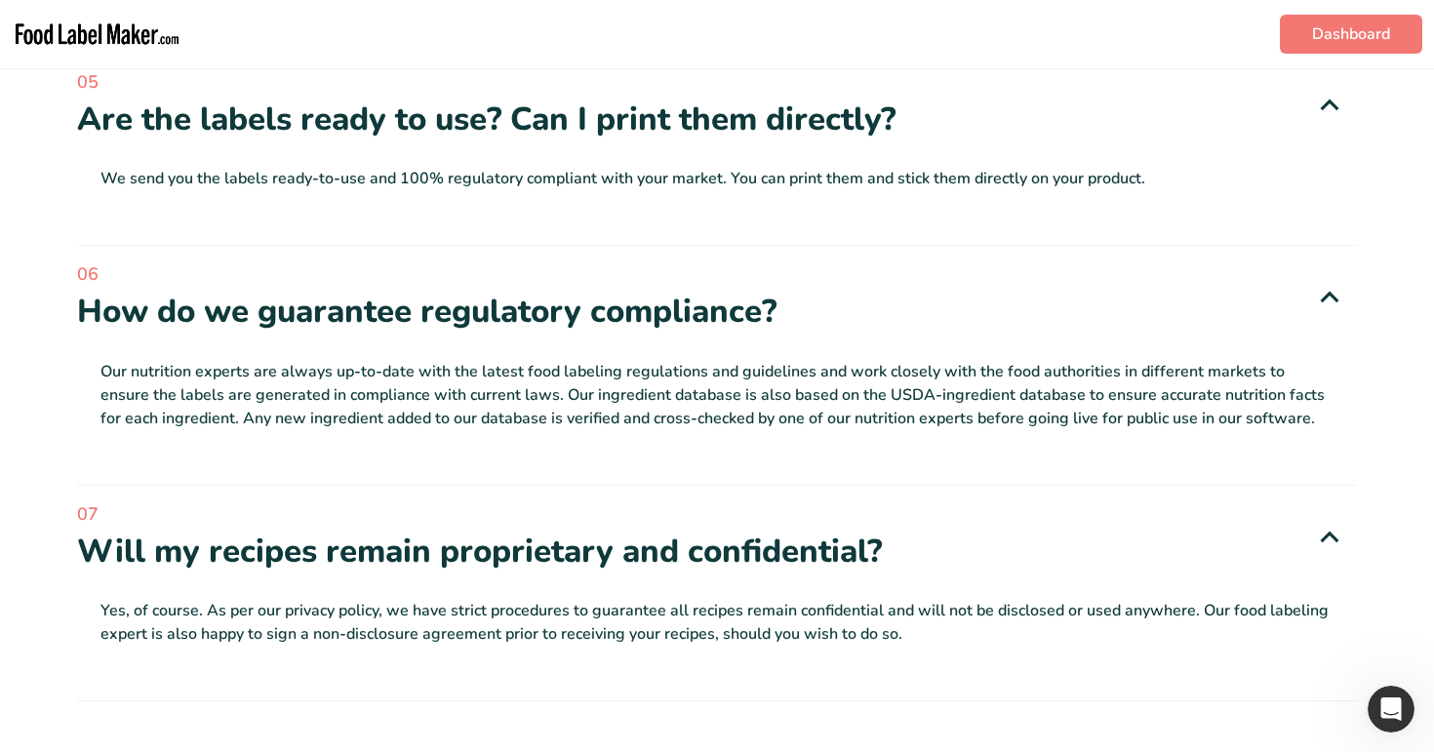
scroll to position [5578, 0]
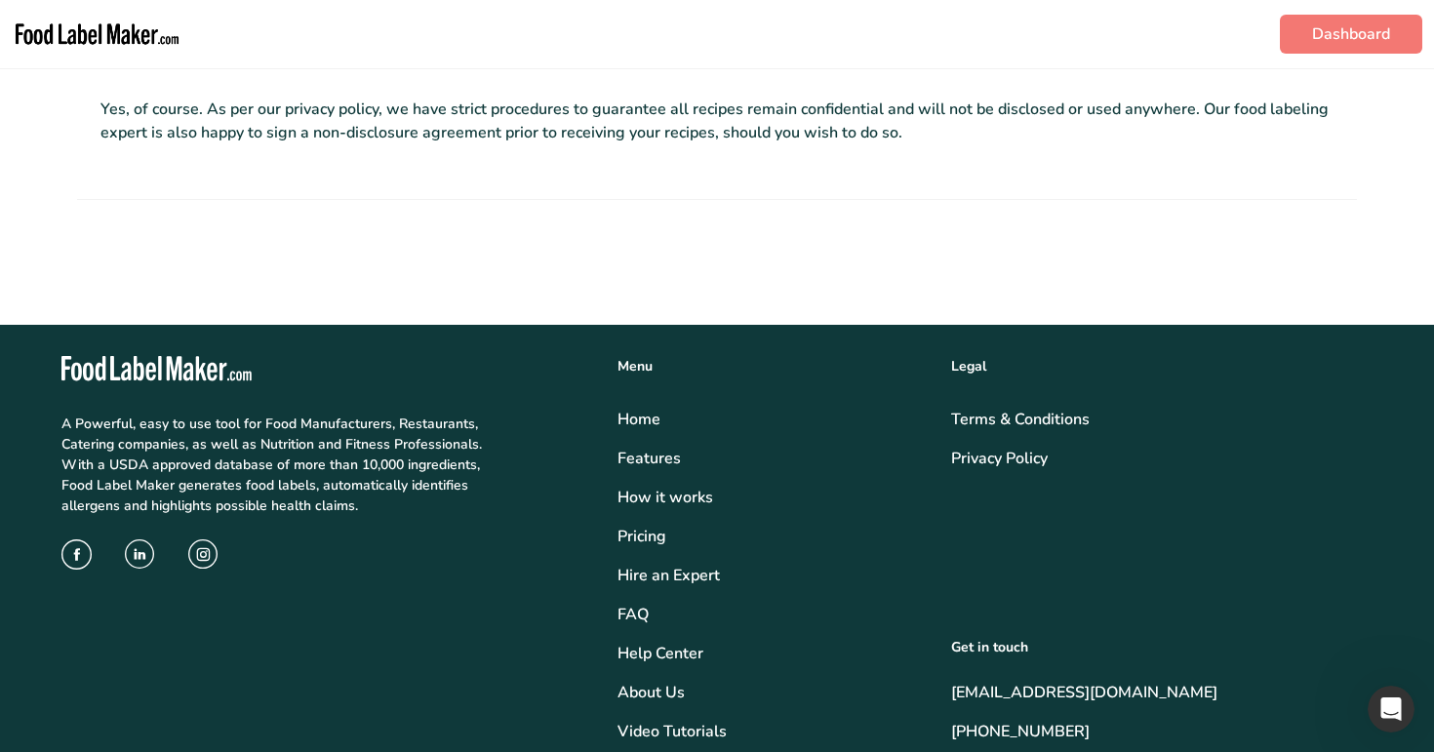
click at [80, 19] on img "main navigation" at bounding box center [97, 34] width 171 height 53
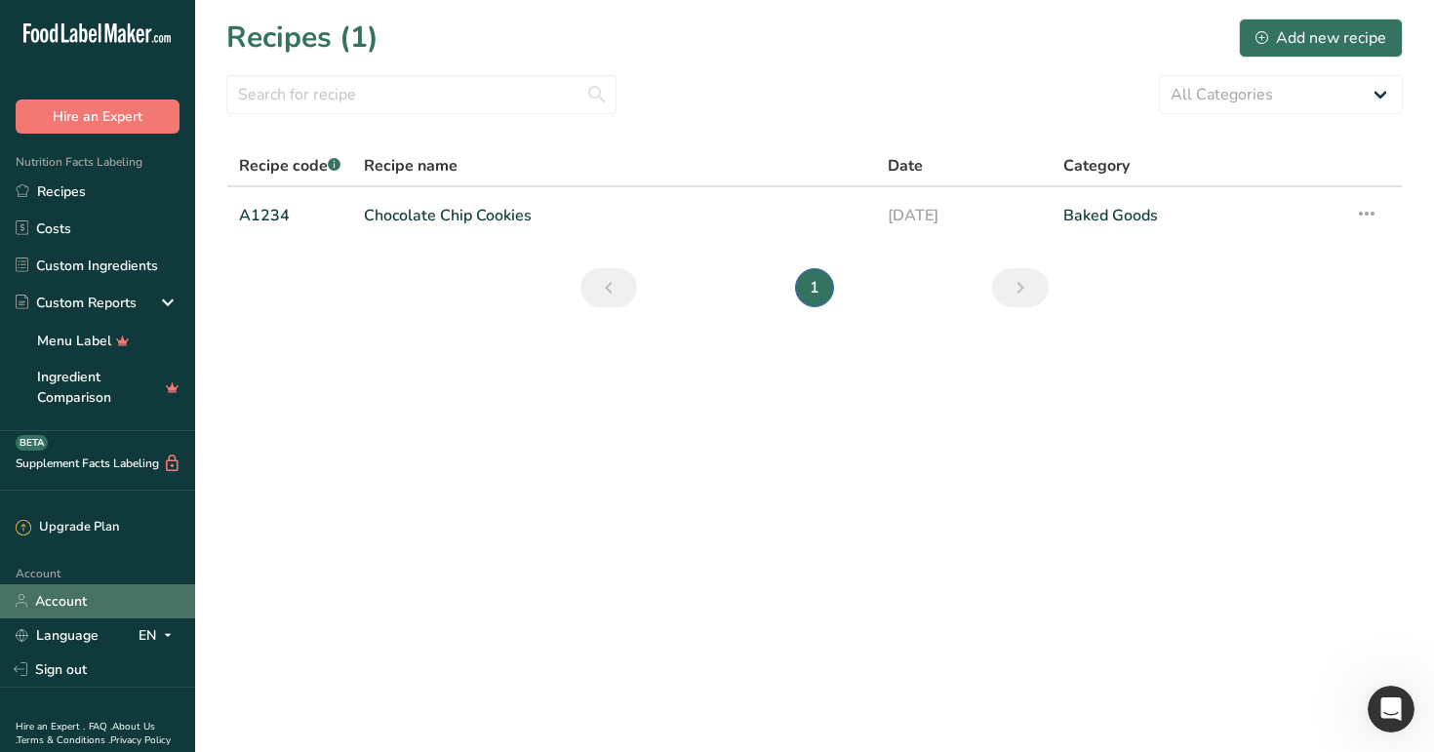
scroll to position [63, 0]
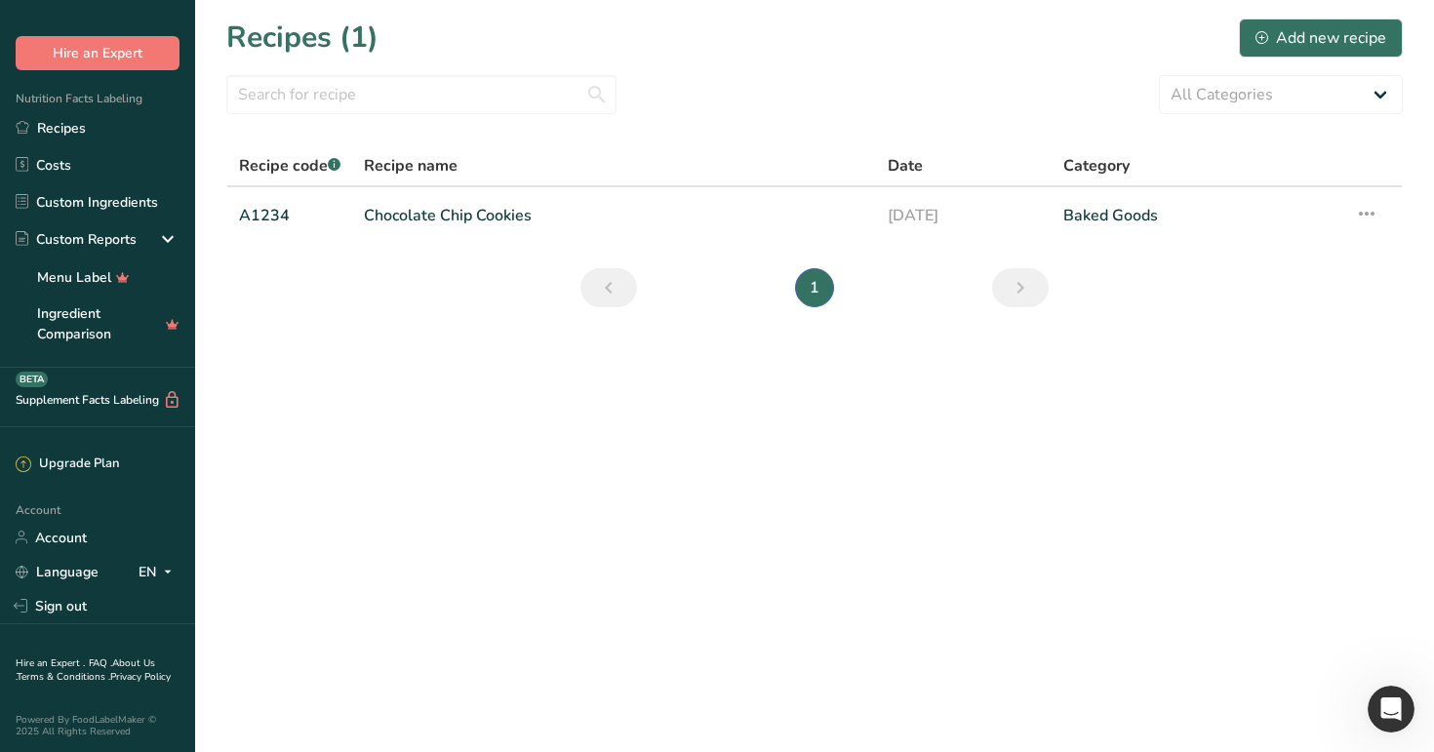
click at [58, 665] on link "Hire an Expert ." at bounding box center [50, 663] width 69 height 14
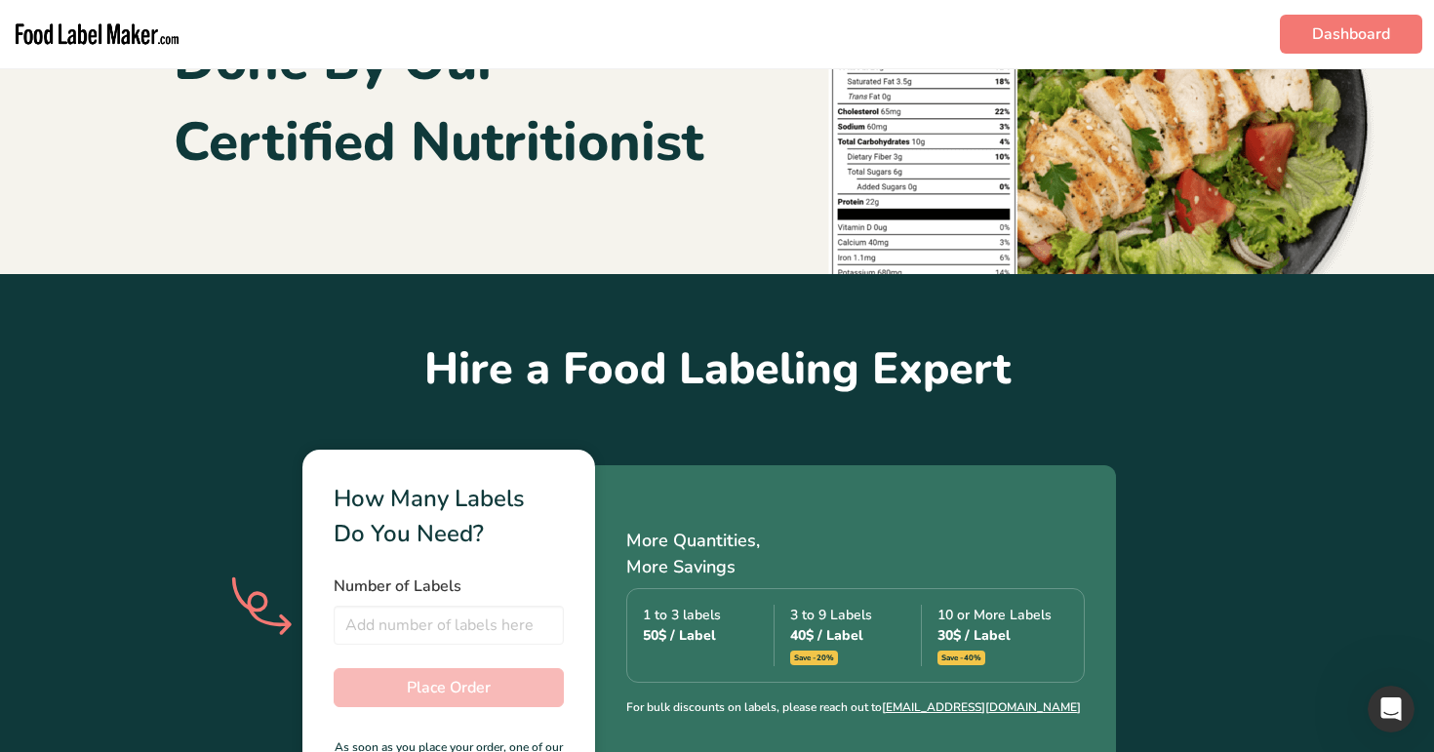
scroll to position [290, 0]
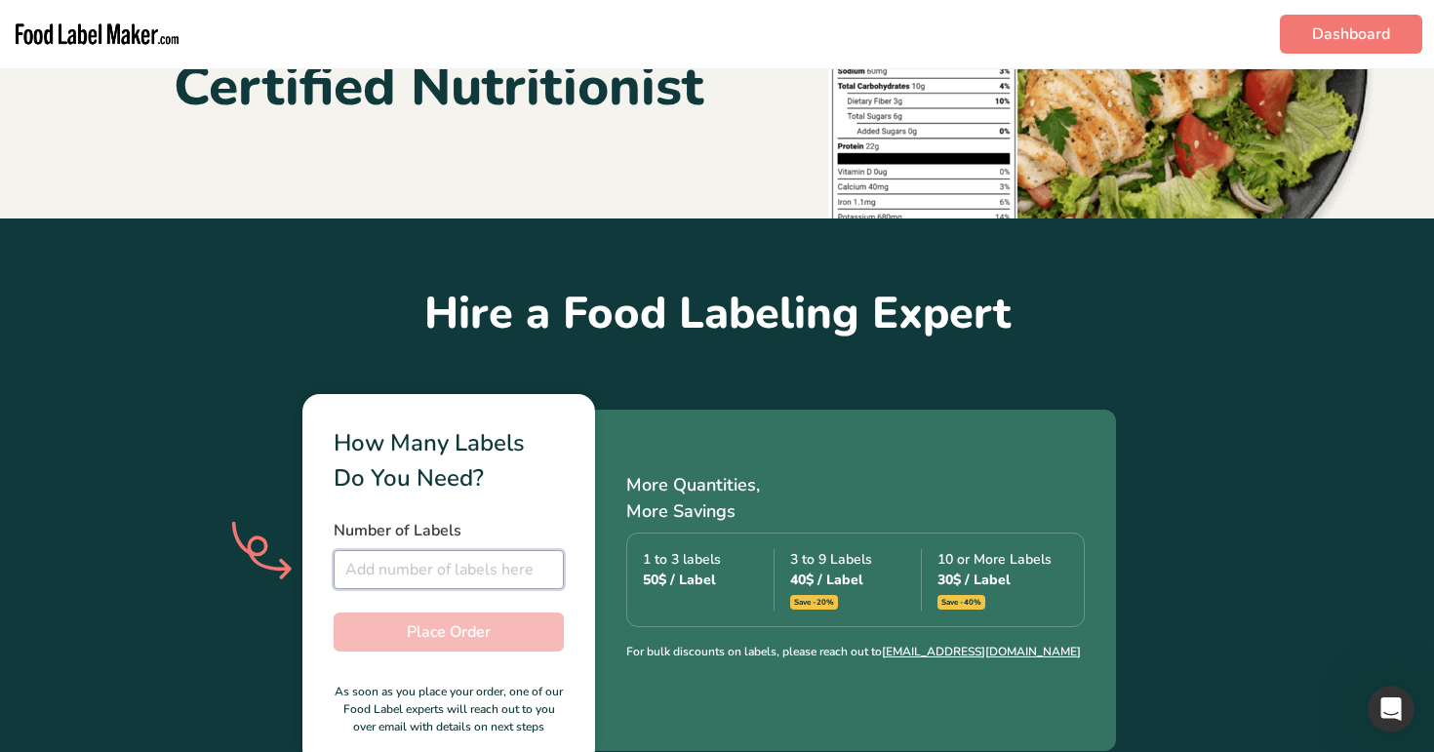
click at [480, 571] on input "number" at bounding box center [449, 569] width 230 height 39
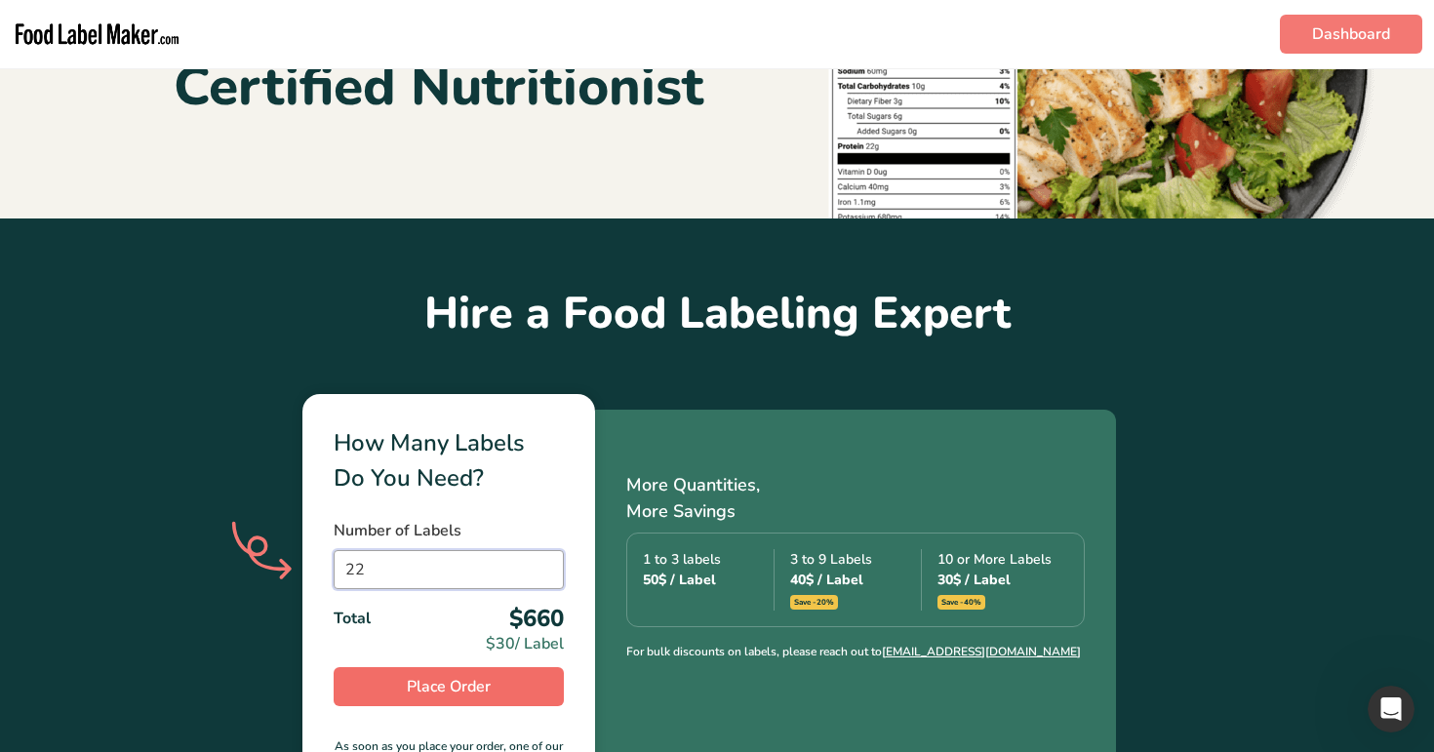
type input "22"
click at [497, 699] on button "Place Order" at bounding box center [449, 686] width 230 height 39
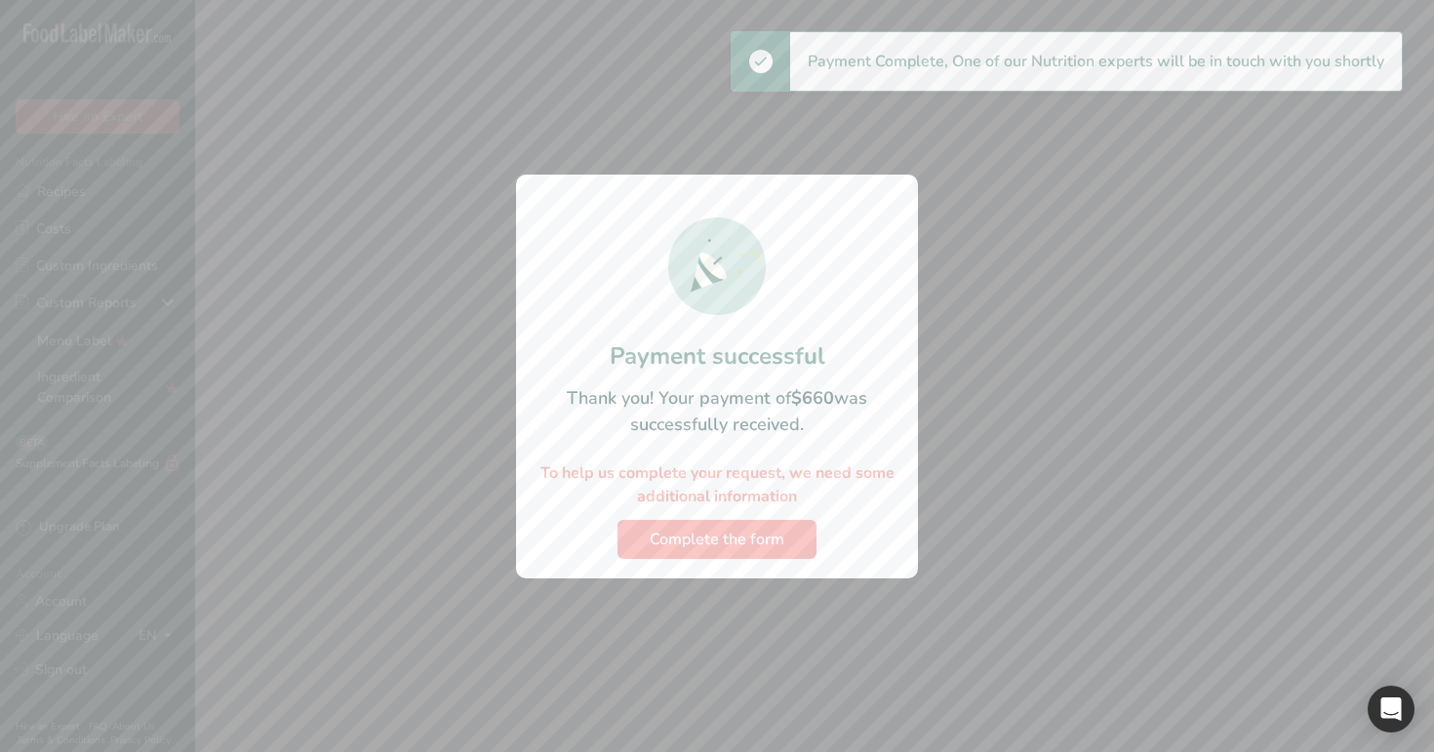
click at [362, 256] on div at bounding box center [717, 376] width 1434 height 752
click at [777, 537] on span "Complete the form" at bounding box center [717, 539] width 135 height 23
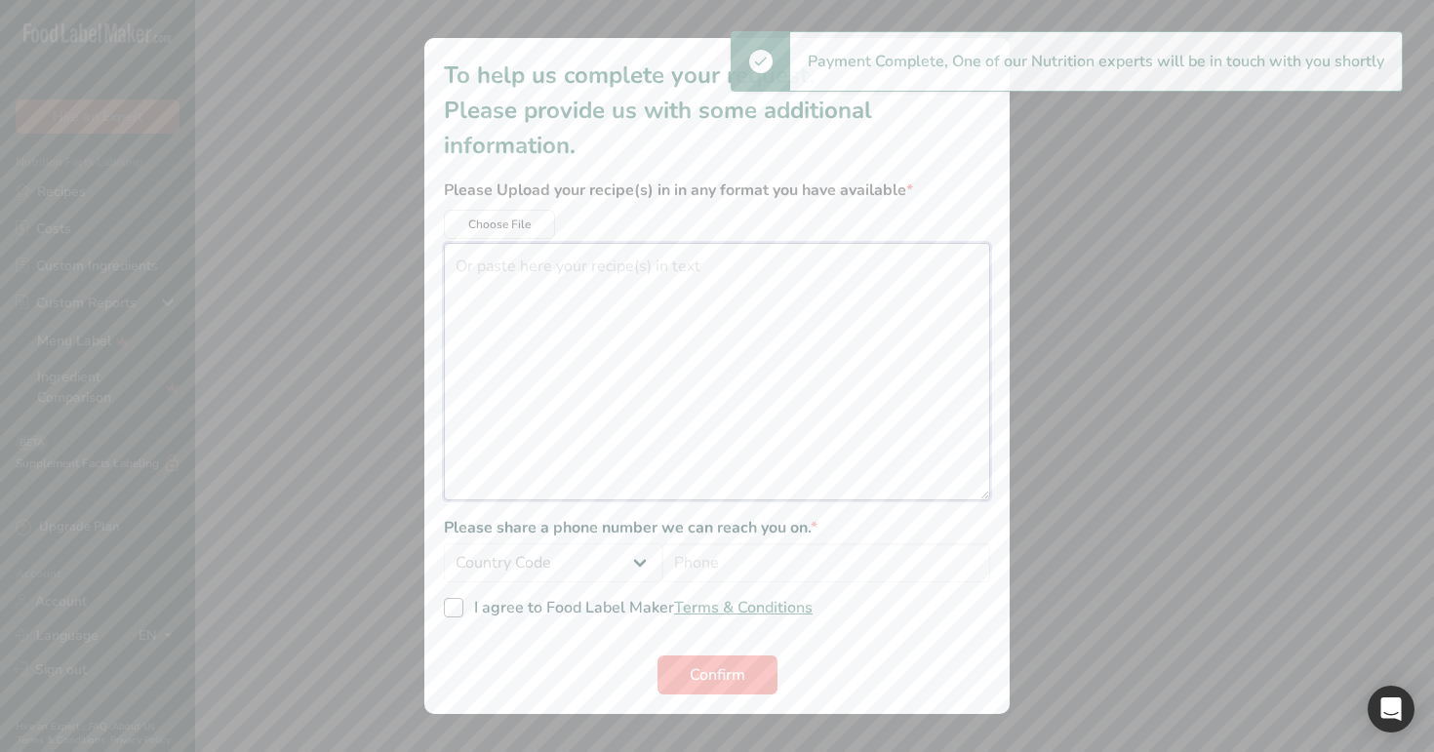
click at [628, 259] on textarea "additional information modal" at bounding box center [717, 371] width 546 height 257
type textarea "test"
click at [545, 571] on select "Country Code Afghanistan (+93) Aland Islands (+358) Albania (+355) Algeria (+21…" at bounding box center [553, 562] width 218 height 39
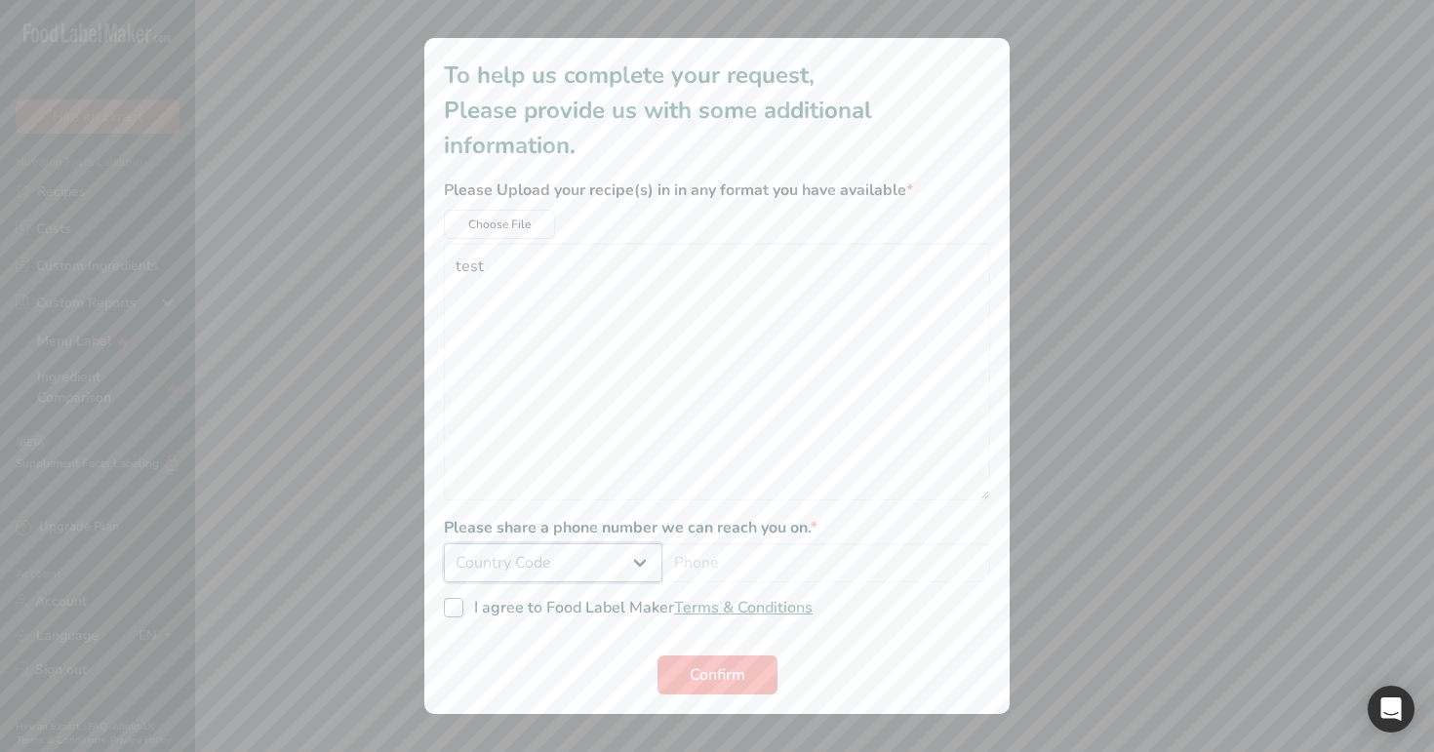
select select "+20"
click at [772, 569] on input "additional information modal" at bounding box center [826, 562] width 328 height 39
type input "121212121"
click at [448, 611] on span "additional information modal" at bounding box center [454, 608] width 20 height 20
click at [448, 611] on input "I agree to Food Label Maker Terms & Conditions" at bounding box center [450, 608] width 13 height 13
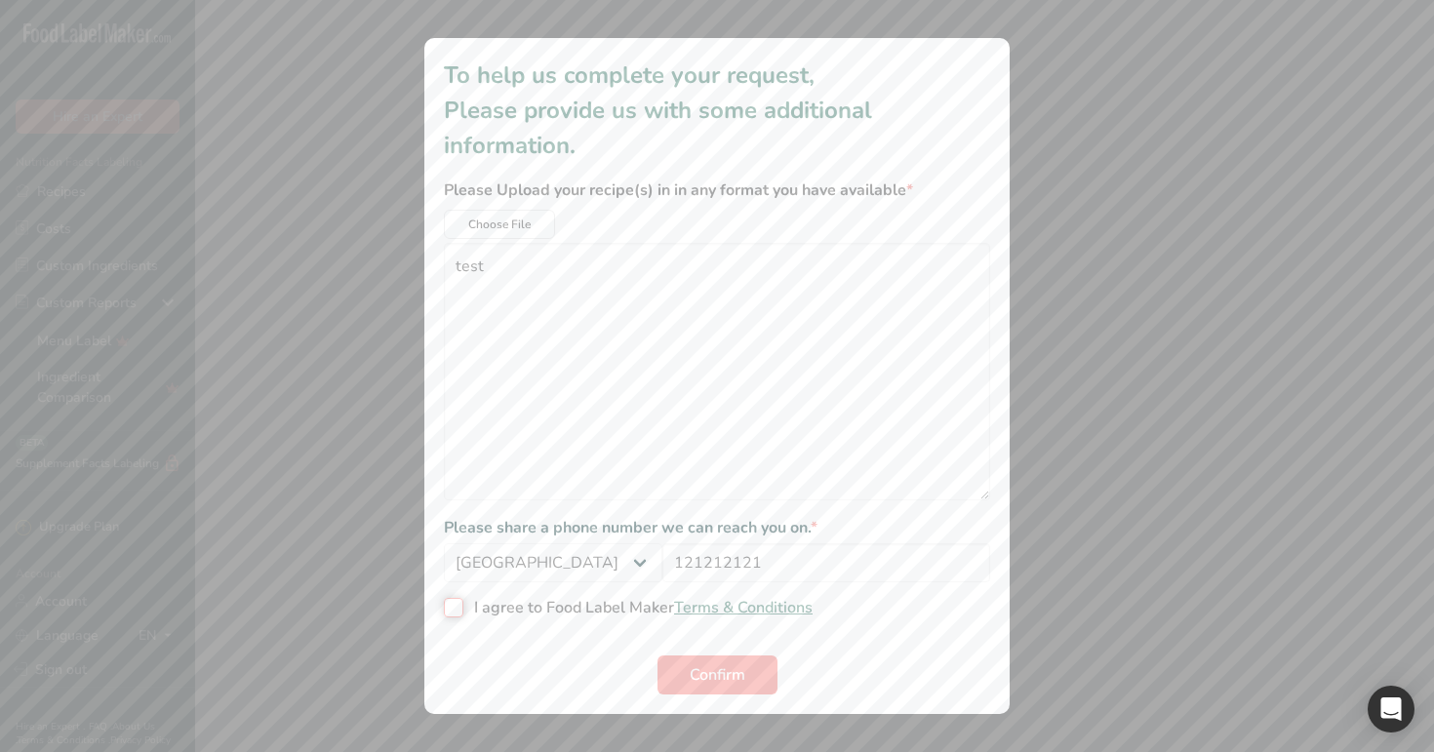
checkbox input "true"
click at [730, 673] on span "Confirm" at bounding box center [717, 674] width 56 height 23
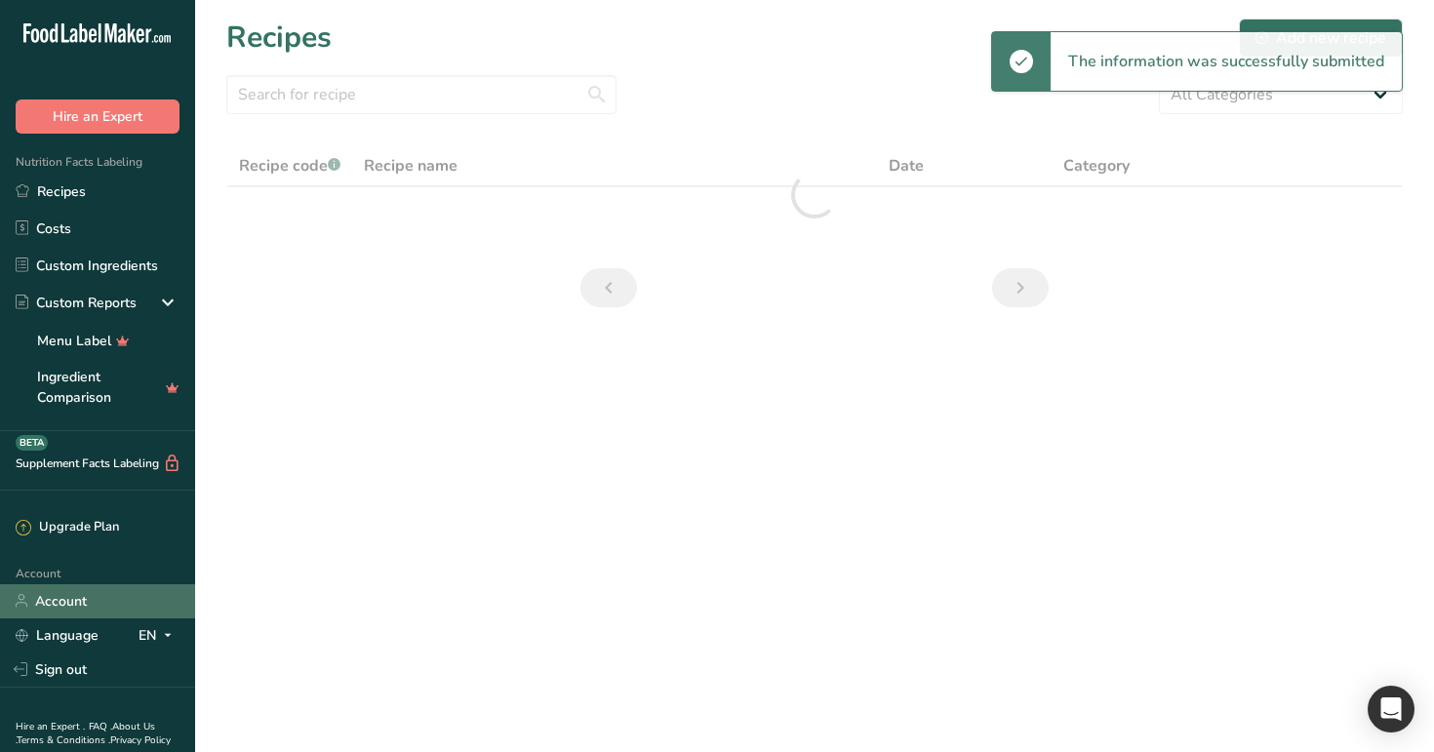
click at [98, 594] on link "Account" at bounding box center [97, 601] width 195 height 34
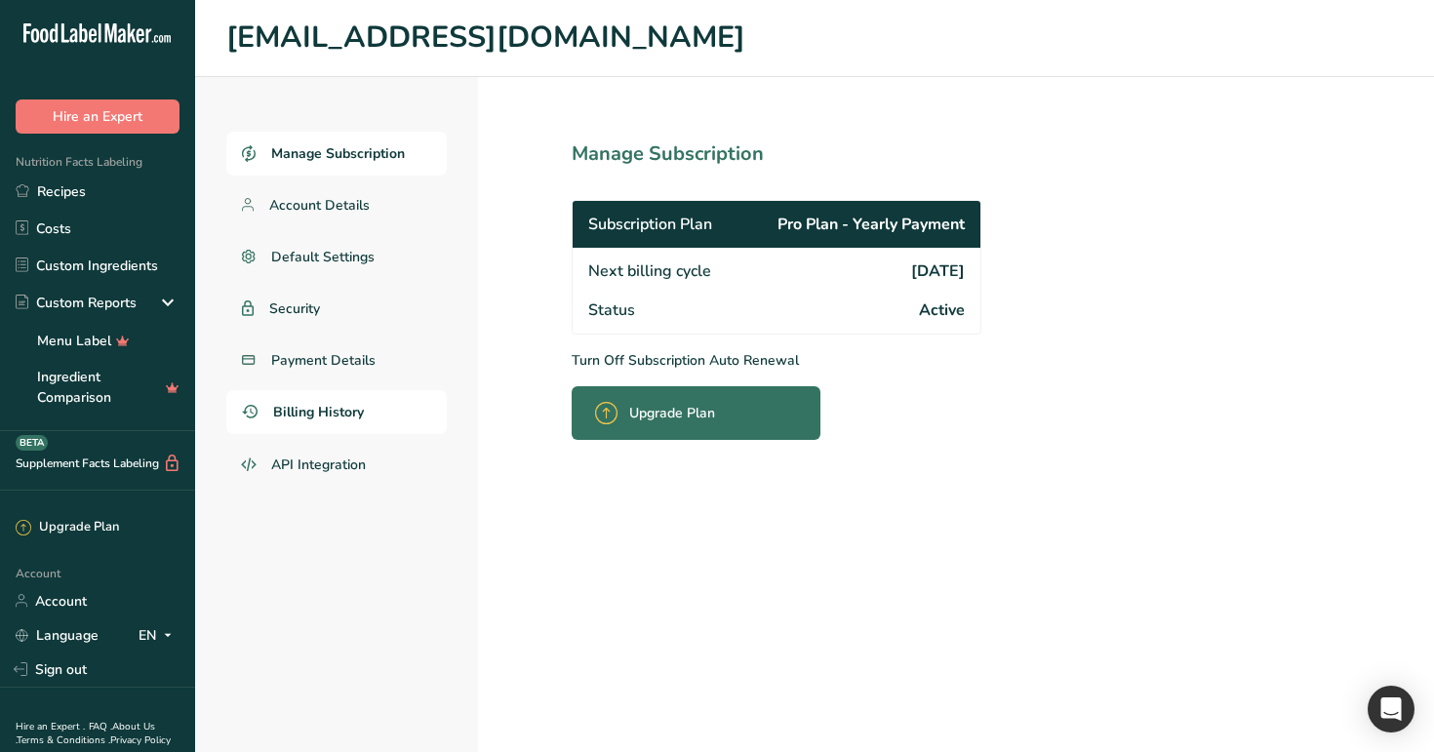
click at [307, 410] on span "Billing History" at bounding box center [318, 412] width 91 height 20
